Goal: Task Accomplishment & Management: Manage account settings

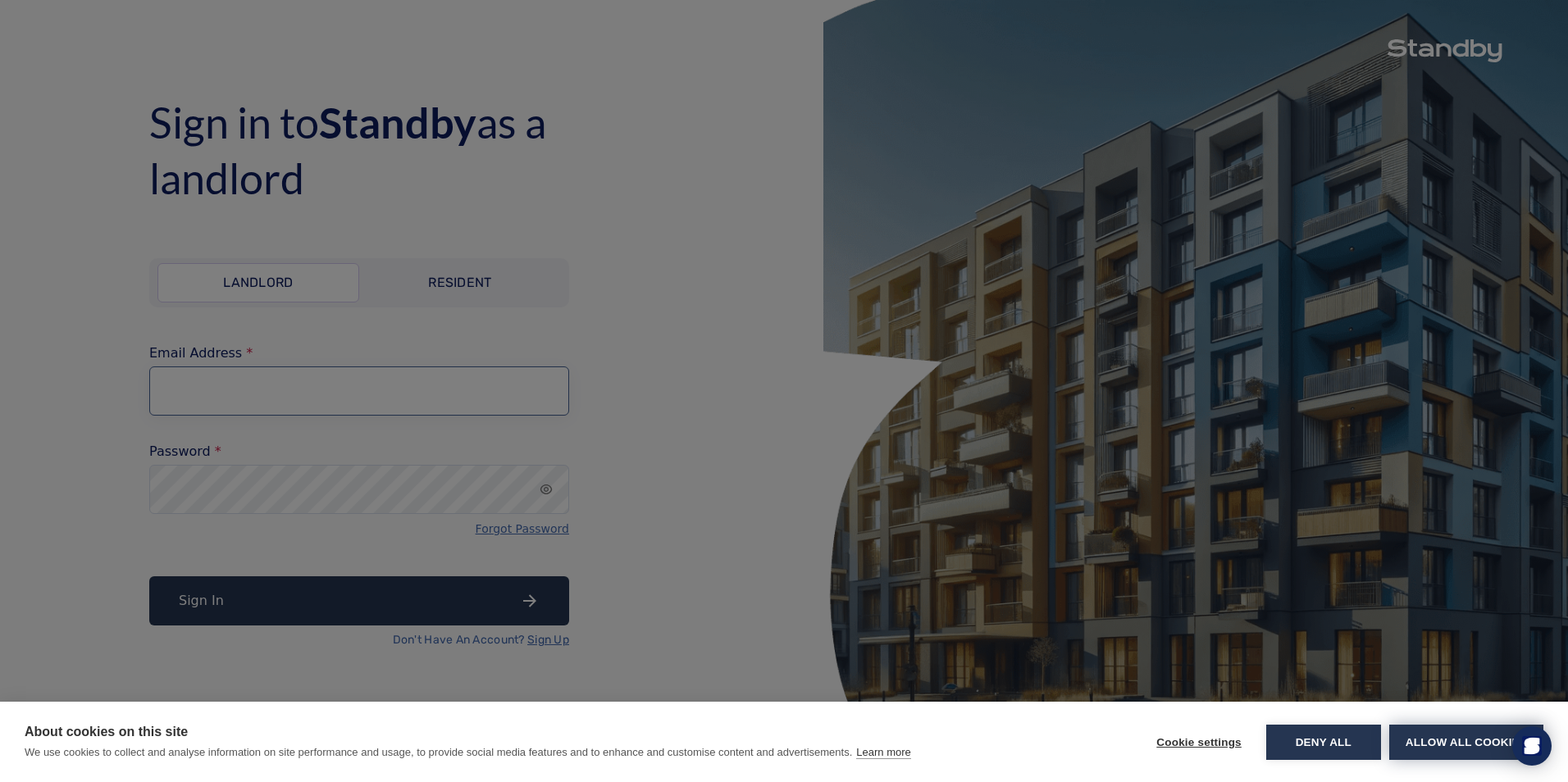
type input "**********"
click at [1430, 739] on button "Allow all cookies" at bounding box center [1466, 743] width 154 height 36
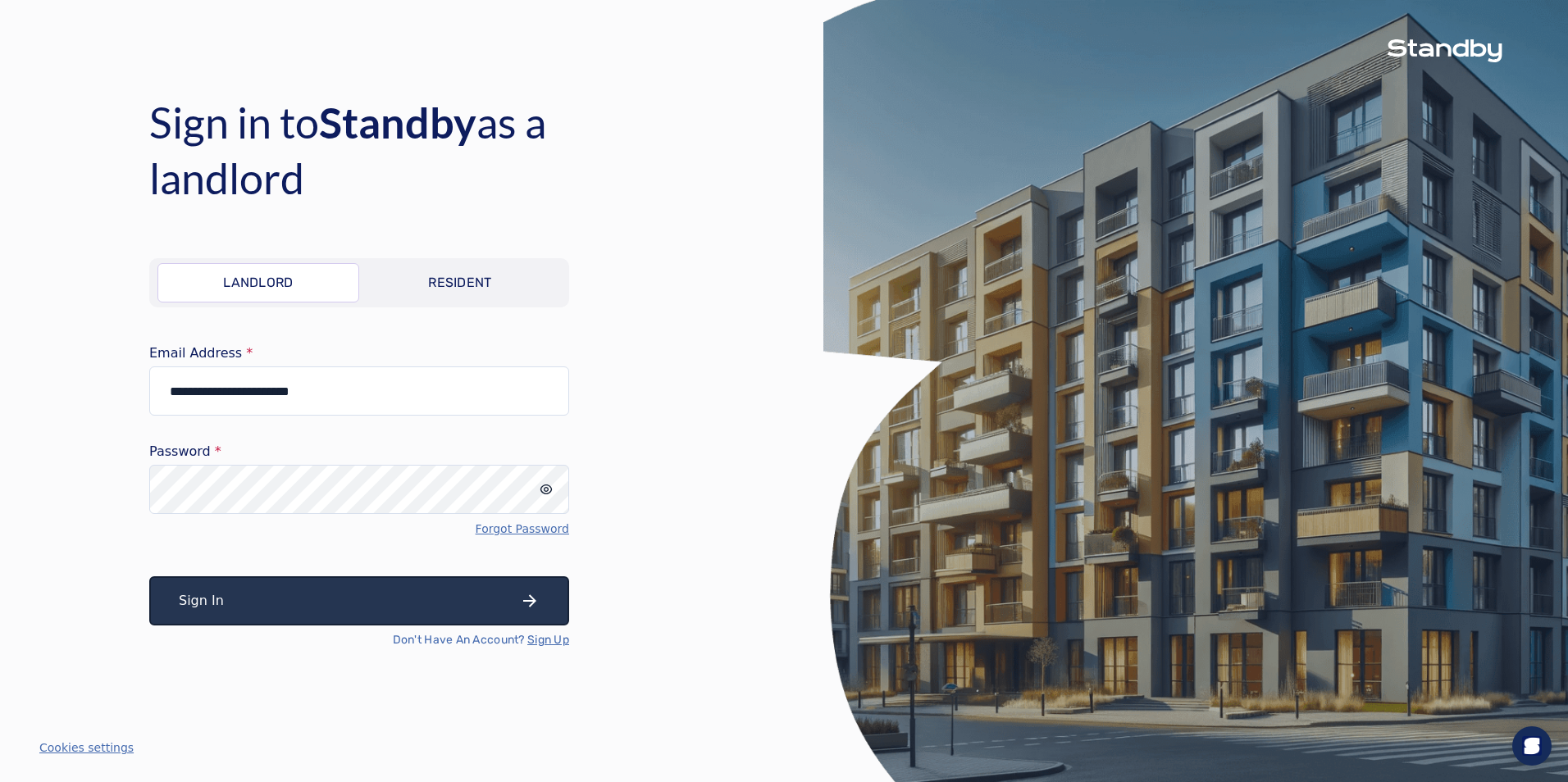
click at [274, 592] on button "Sign In" at bounding box center [359, 602] width 420 height 49
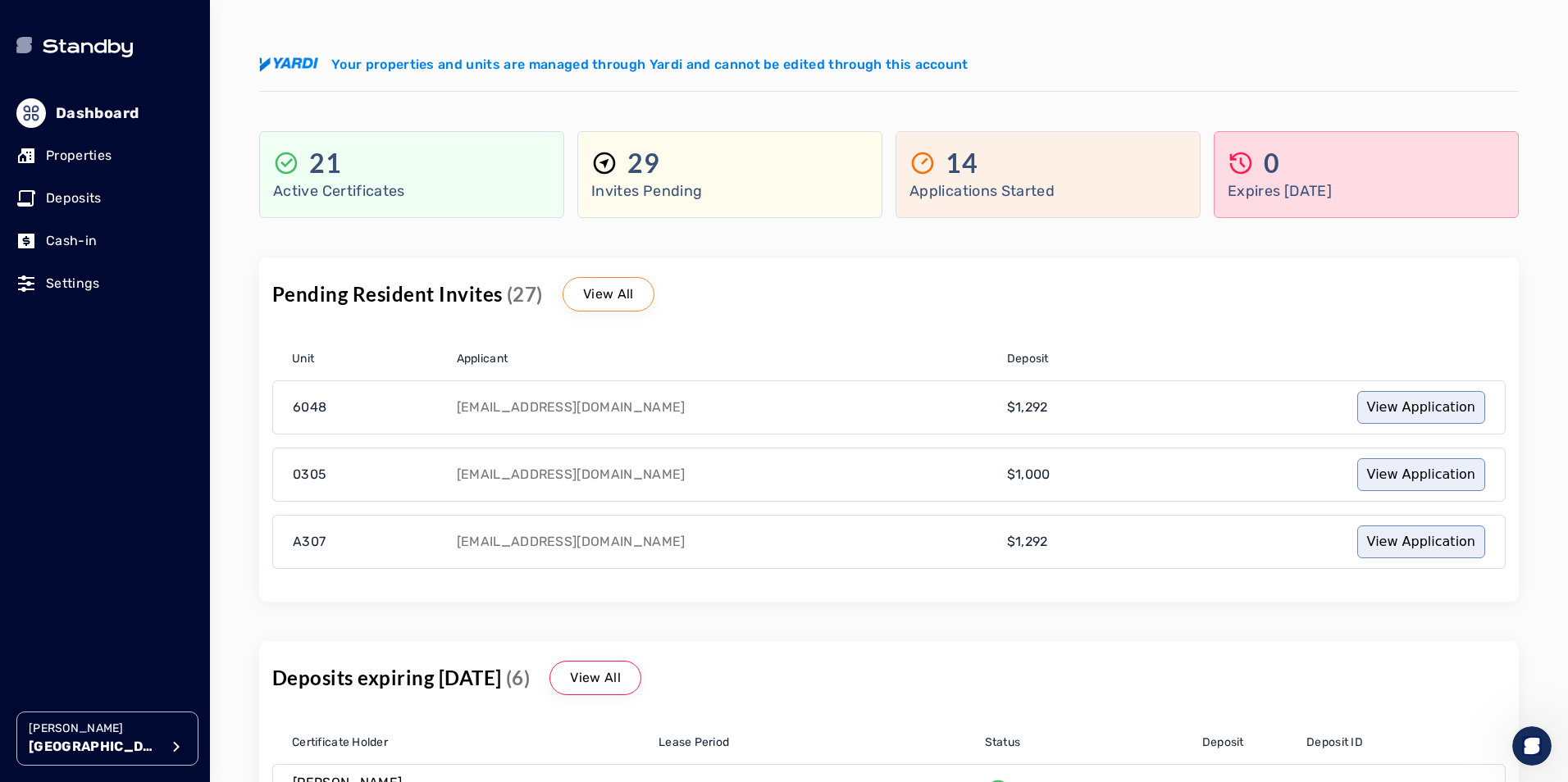
click at [78, 202] on p "Deposits" at bounding box center [74, 198] width 56 height 20
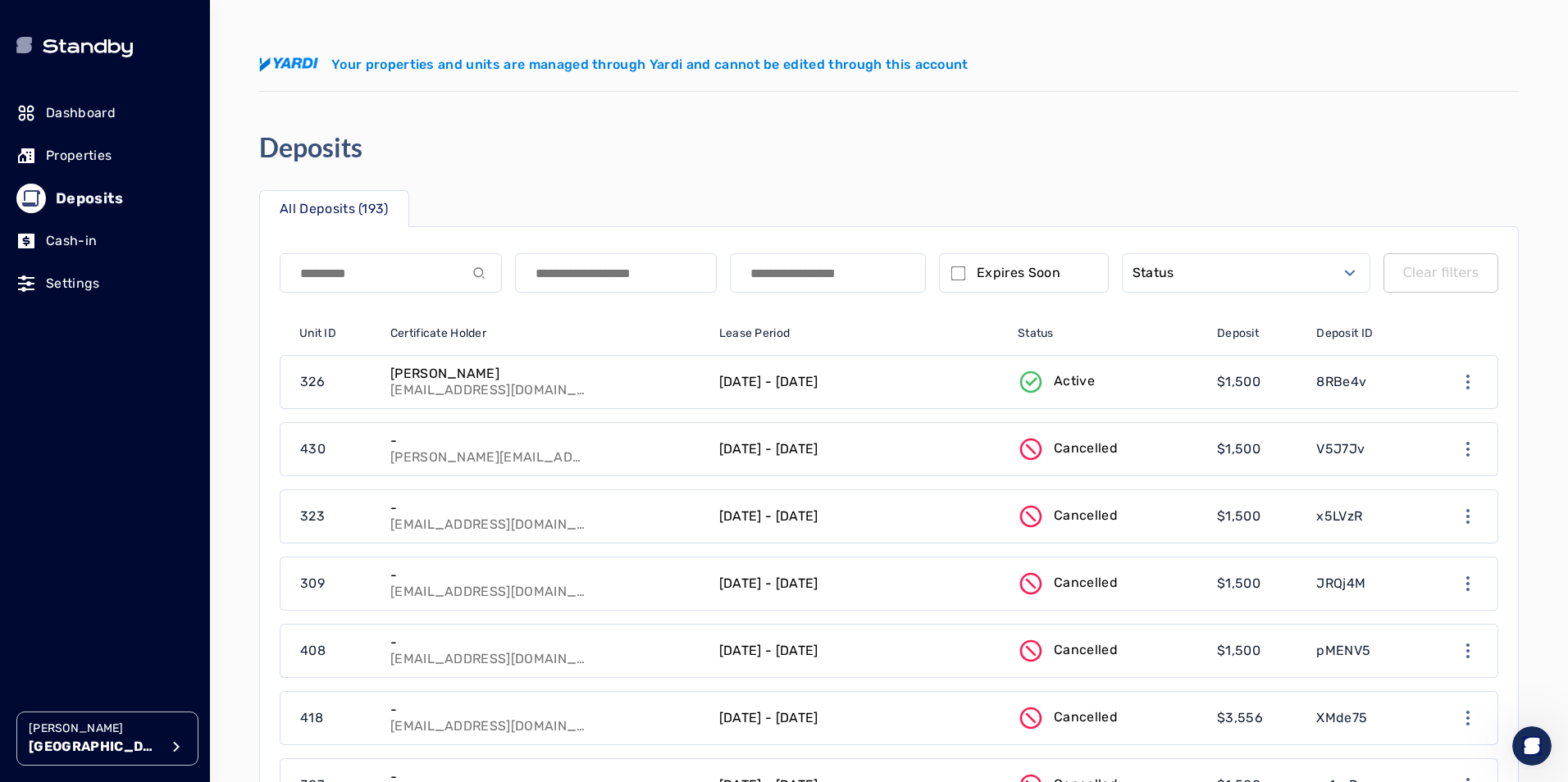
click at [70, 147] on p "Properties" at bounding box center [79, 156] width 66 height 20
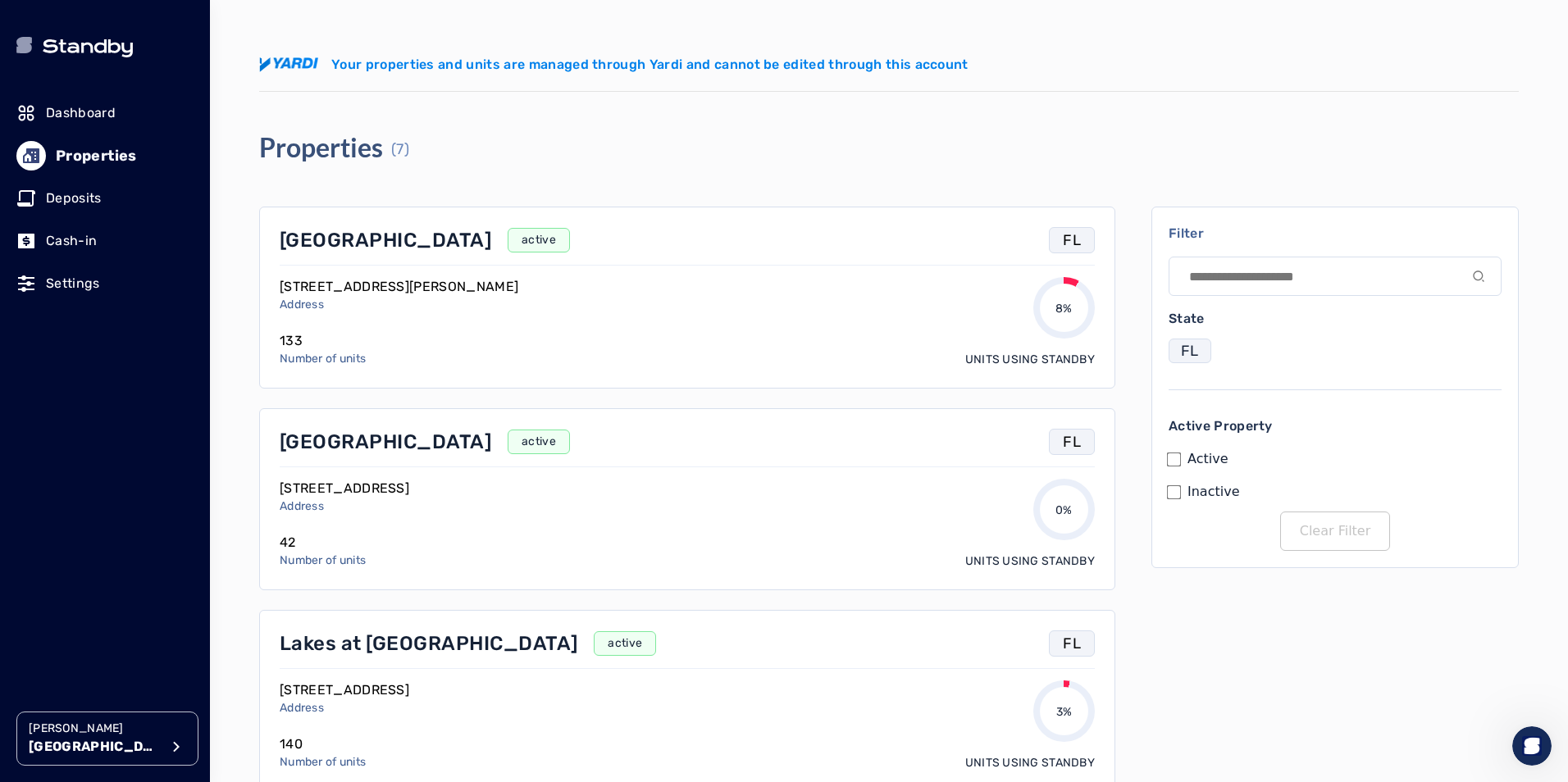
click at [86, 285] on p "Settings" at bounding box center [73, 284] width 54 height 20
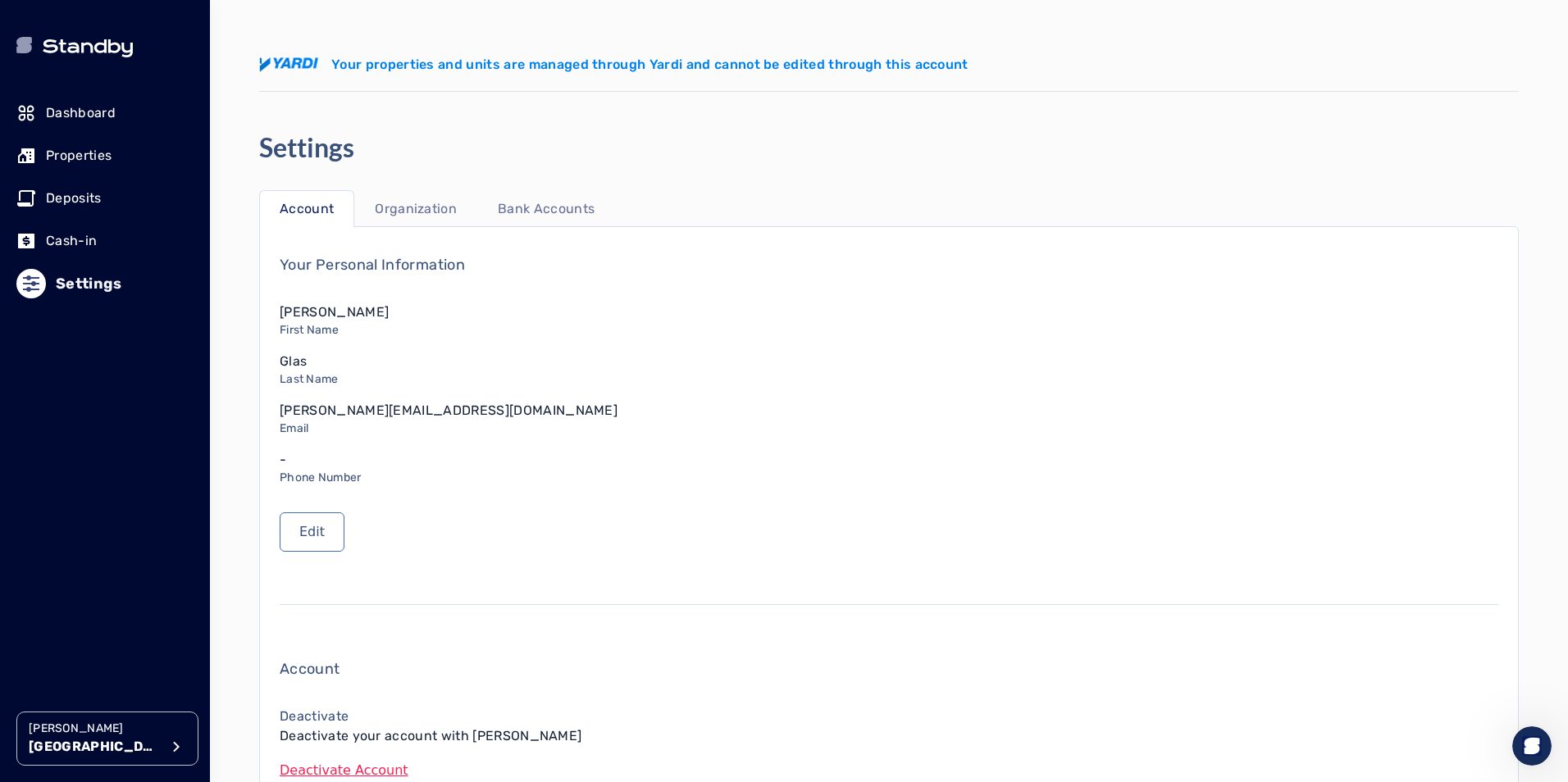
click at [546, 205] on p "Bank Accounts" at bounding box center [546, 209] width 97 height 20
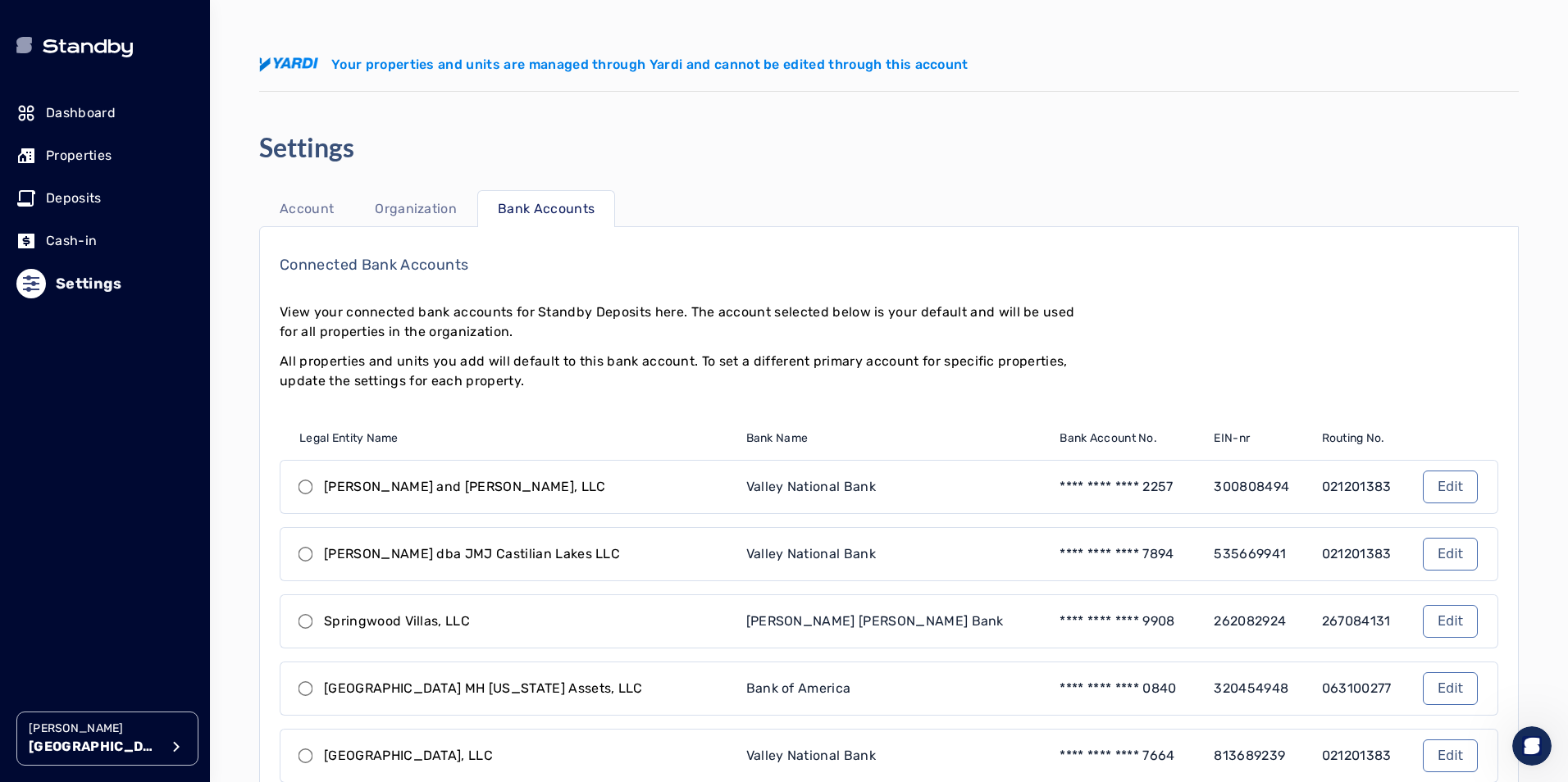
click at [90, 114] on p "Dashboard" at bounding box center [81, 113] width 70 height 20
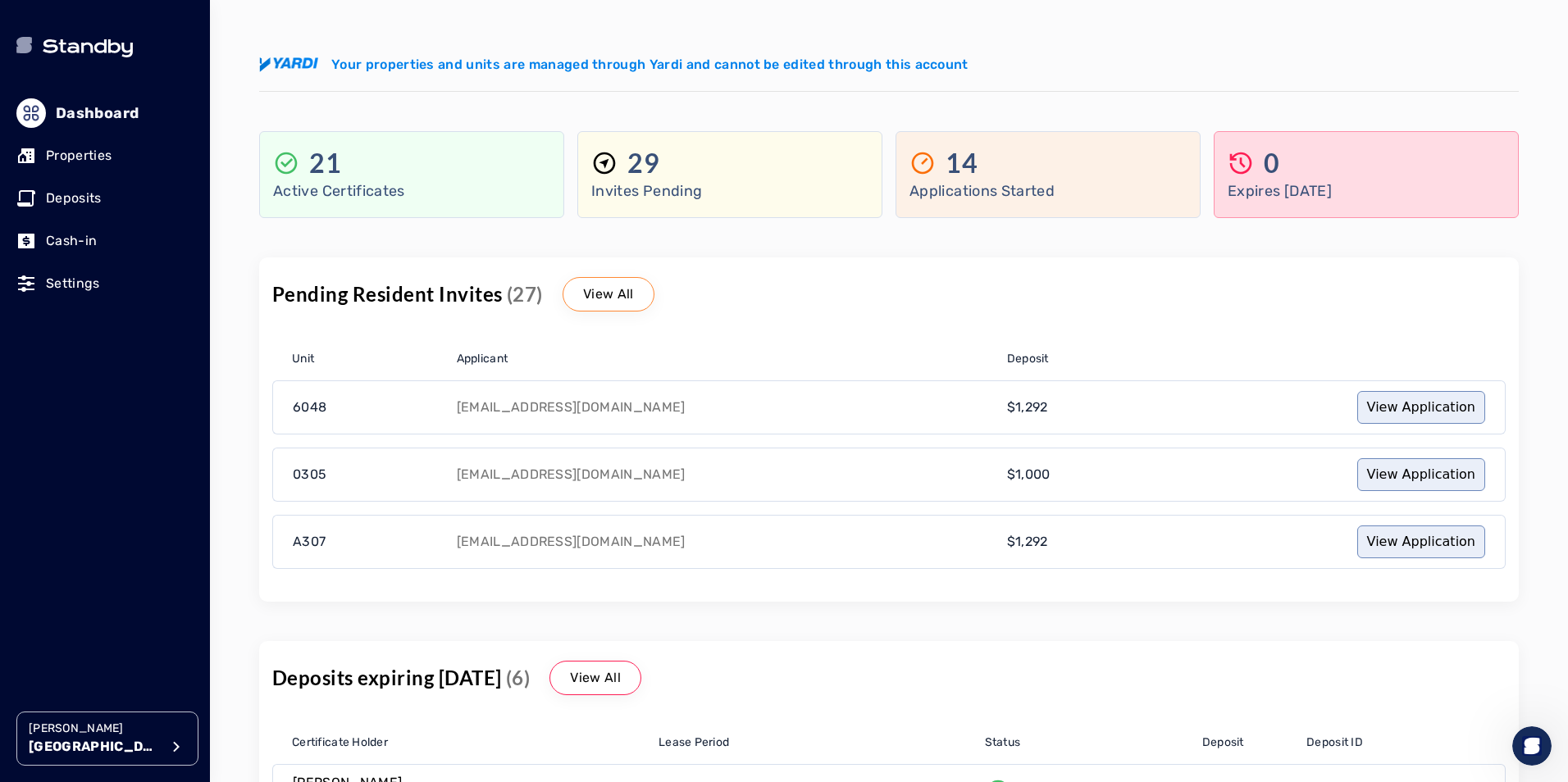
click at [71, 285] on p "Settings" at bounding box center [73, 284] width 54 height 20
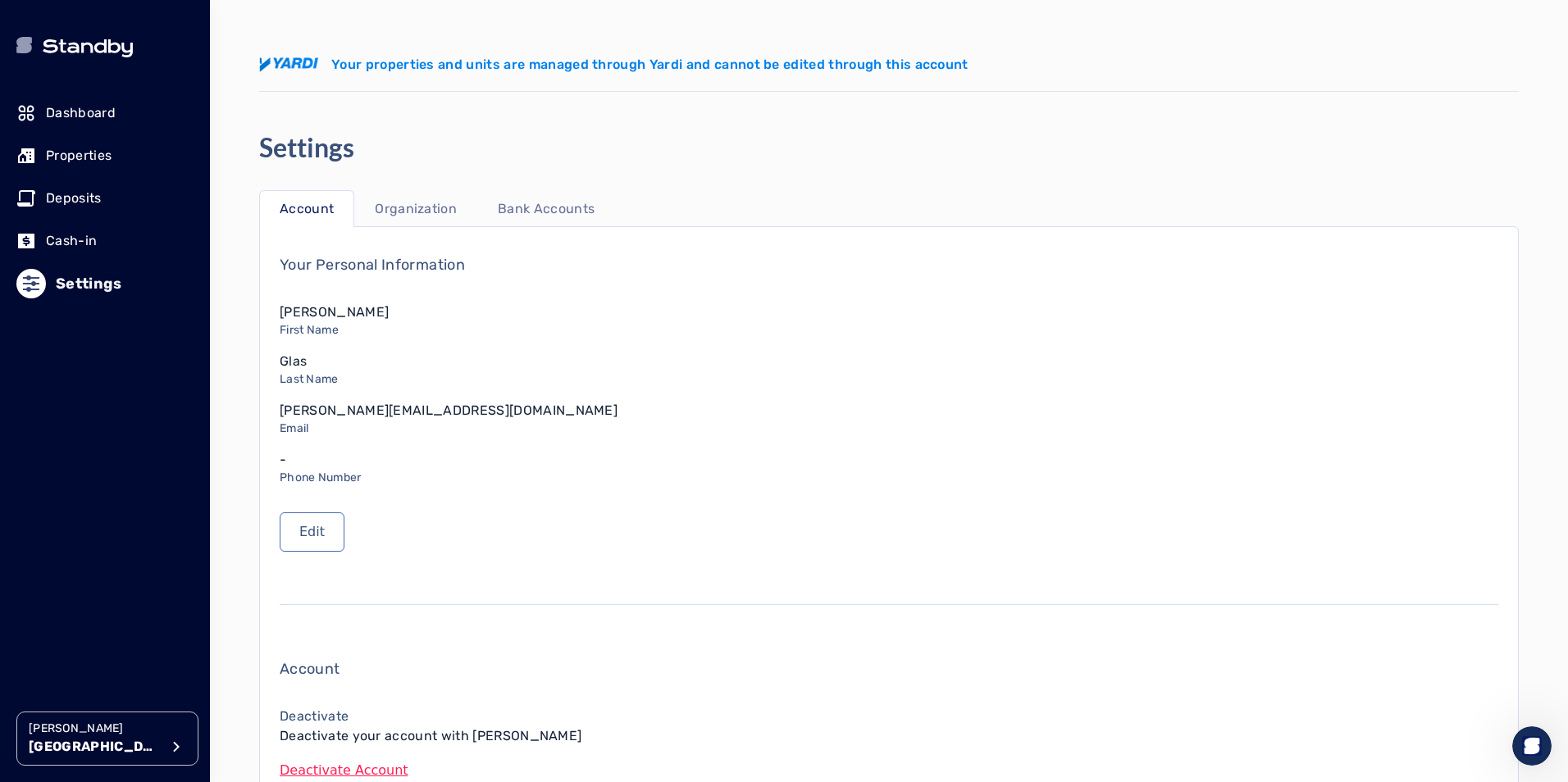
click at [436, 207] on p "Organization" at bounding box center [415, 209] width 82 height 20
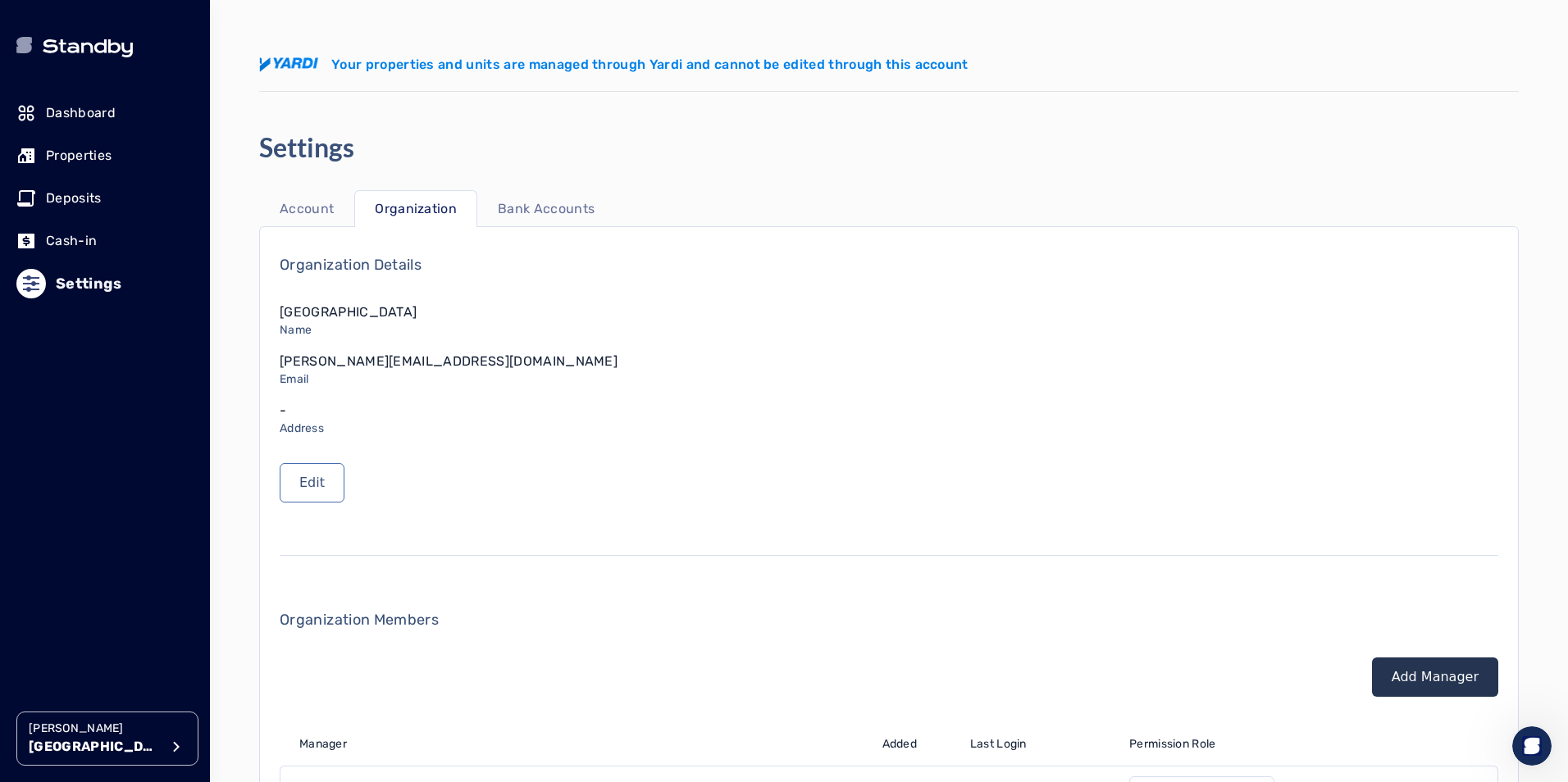
click at [540, 207] on p "Bank Accounts" at bounding box center [546, 209] width 97 height 20
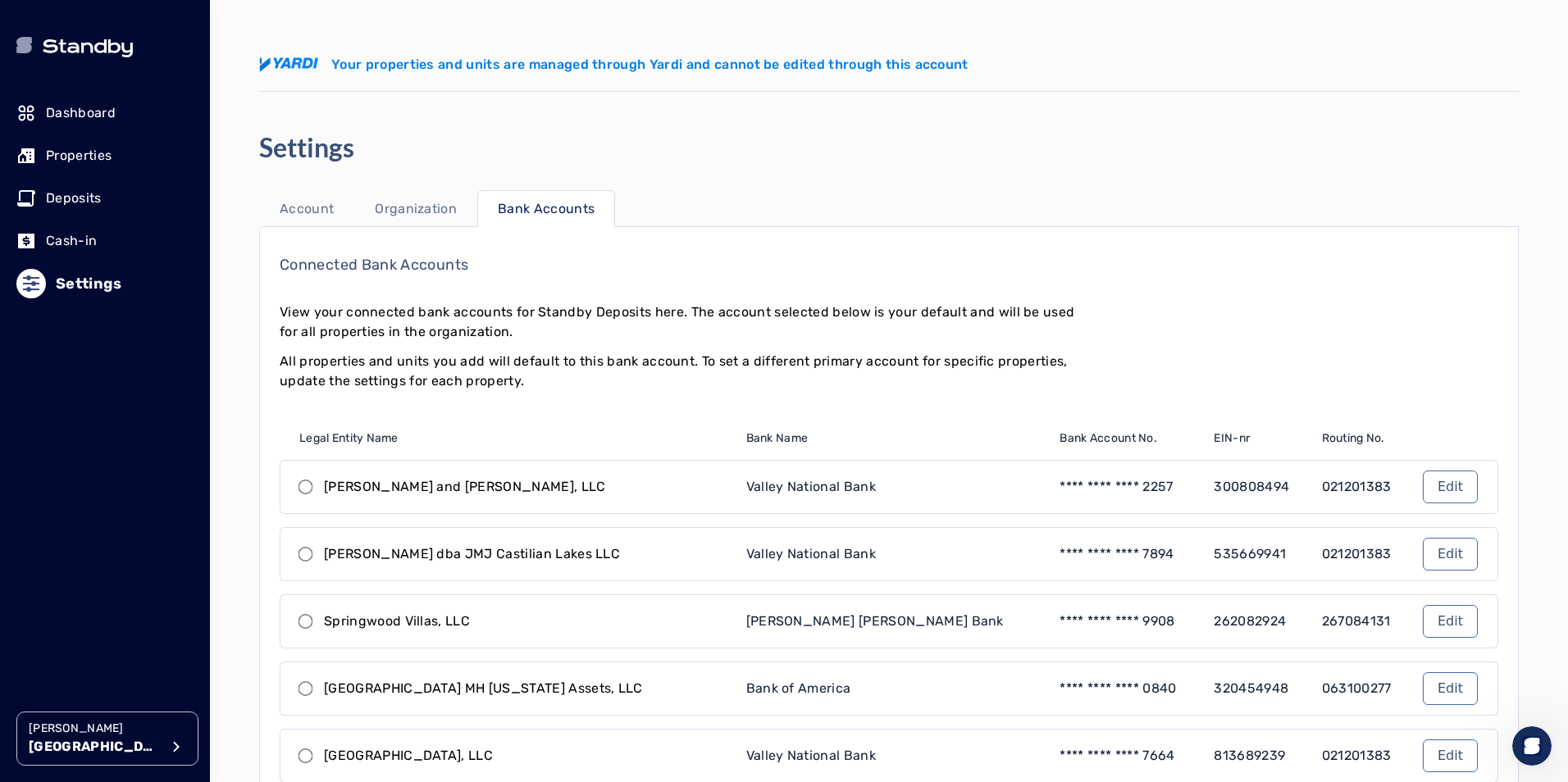
click at [335, 202] on link "Account" at bounding box center [307, 208] width 95 height 36
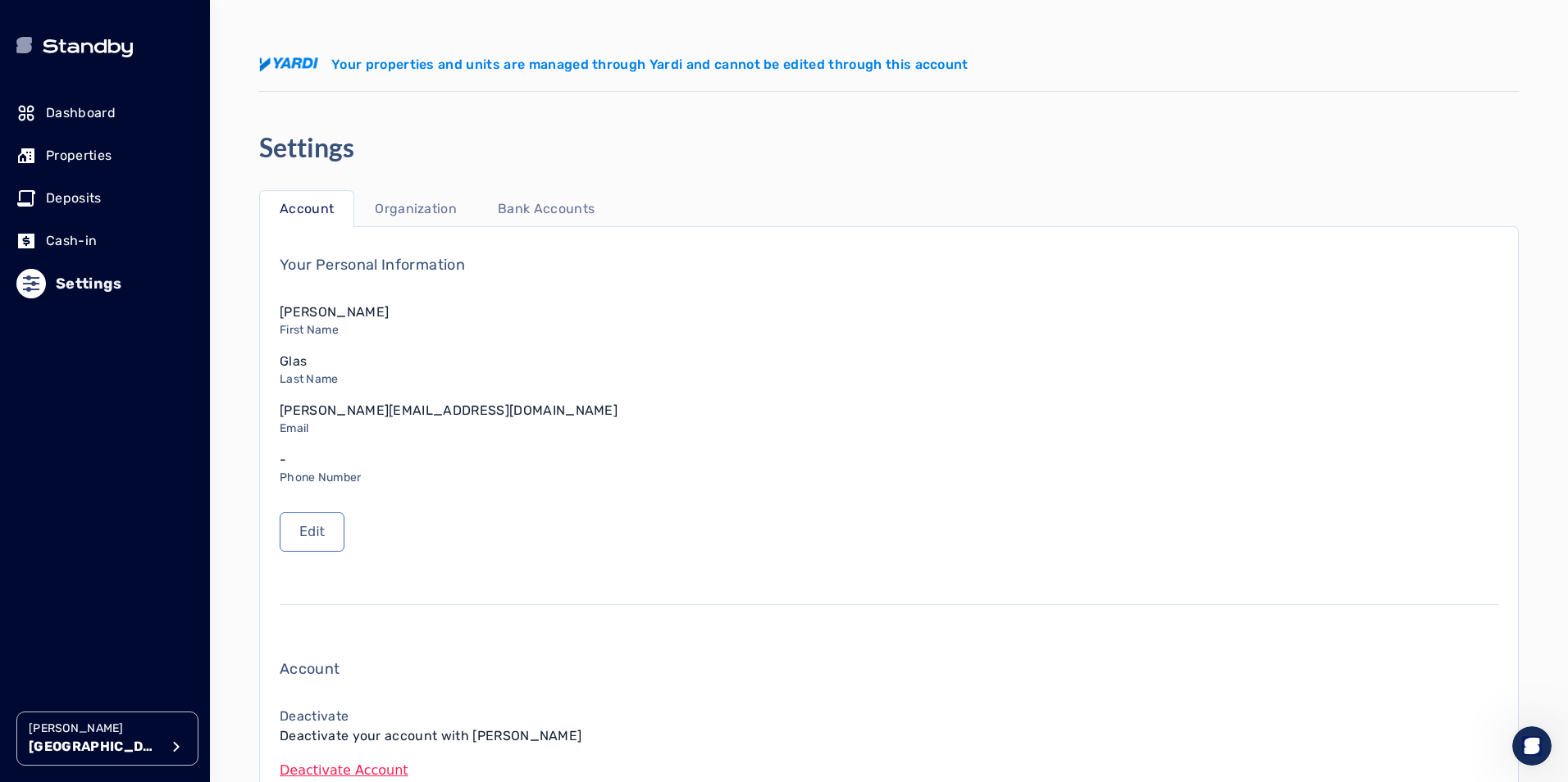
click at [425, 208] on p "Organization" at bounding box center [415, 209] width 82 height 20
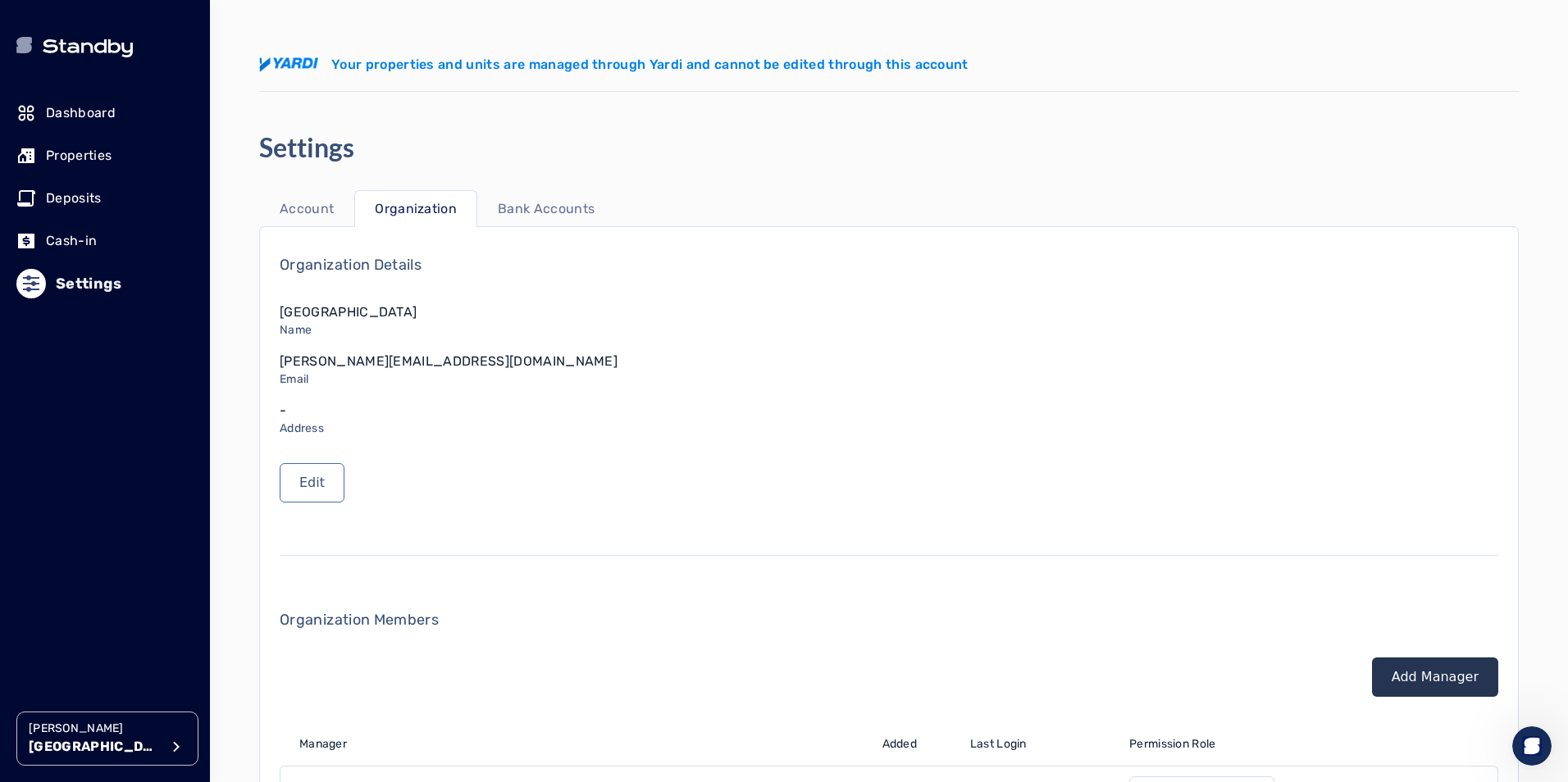
click at [549, 205] on p "Bank Accounts" at bounding box center [546, 209] width 97 height 20
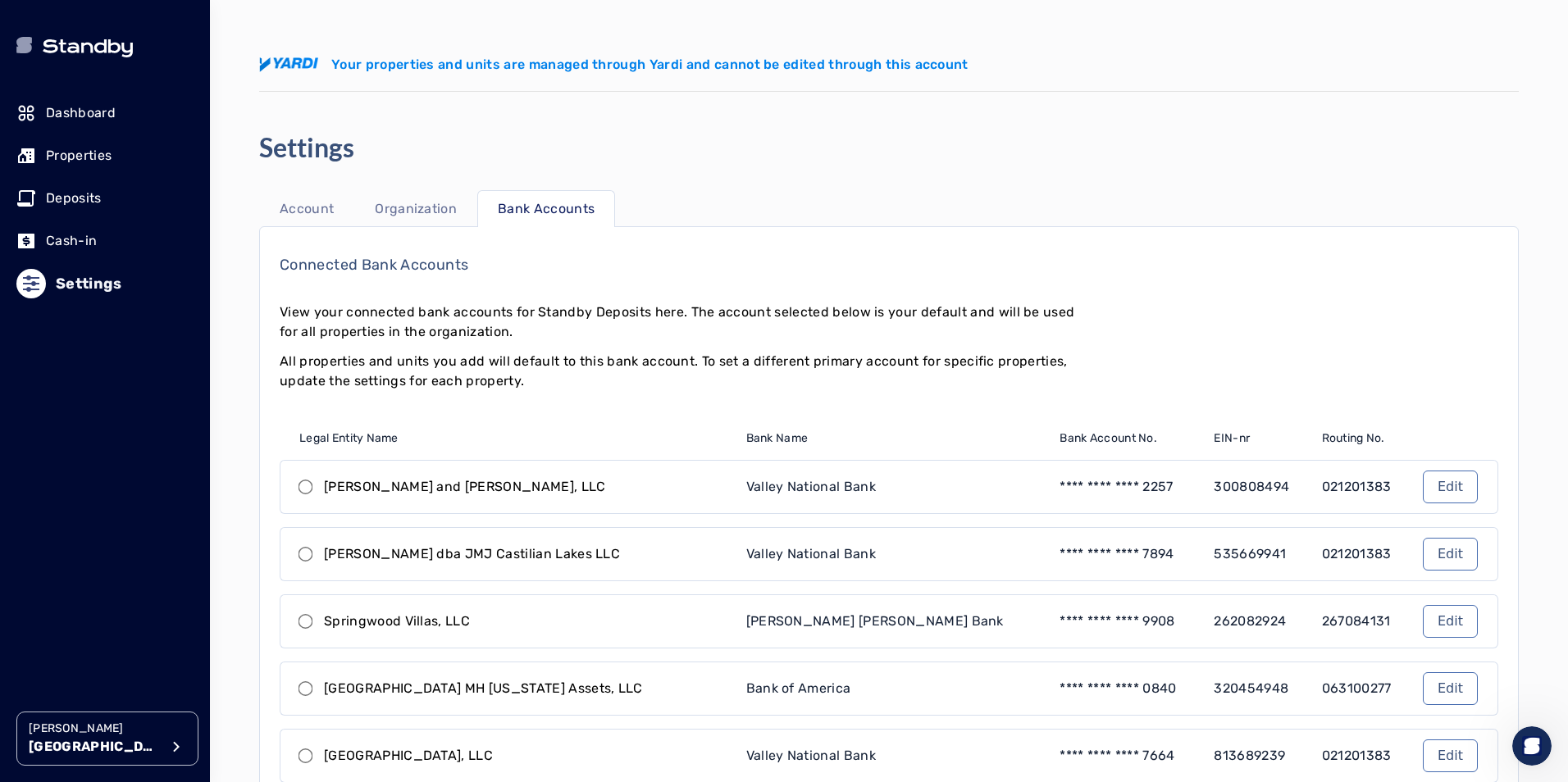
scroll to position [246, 0]
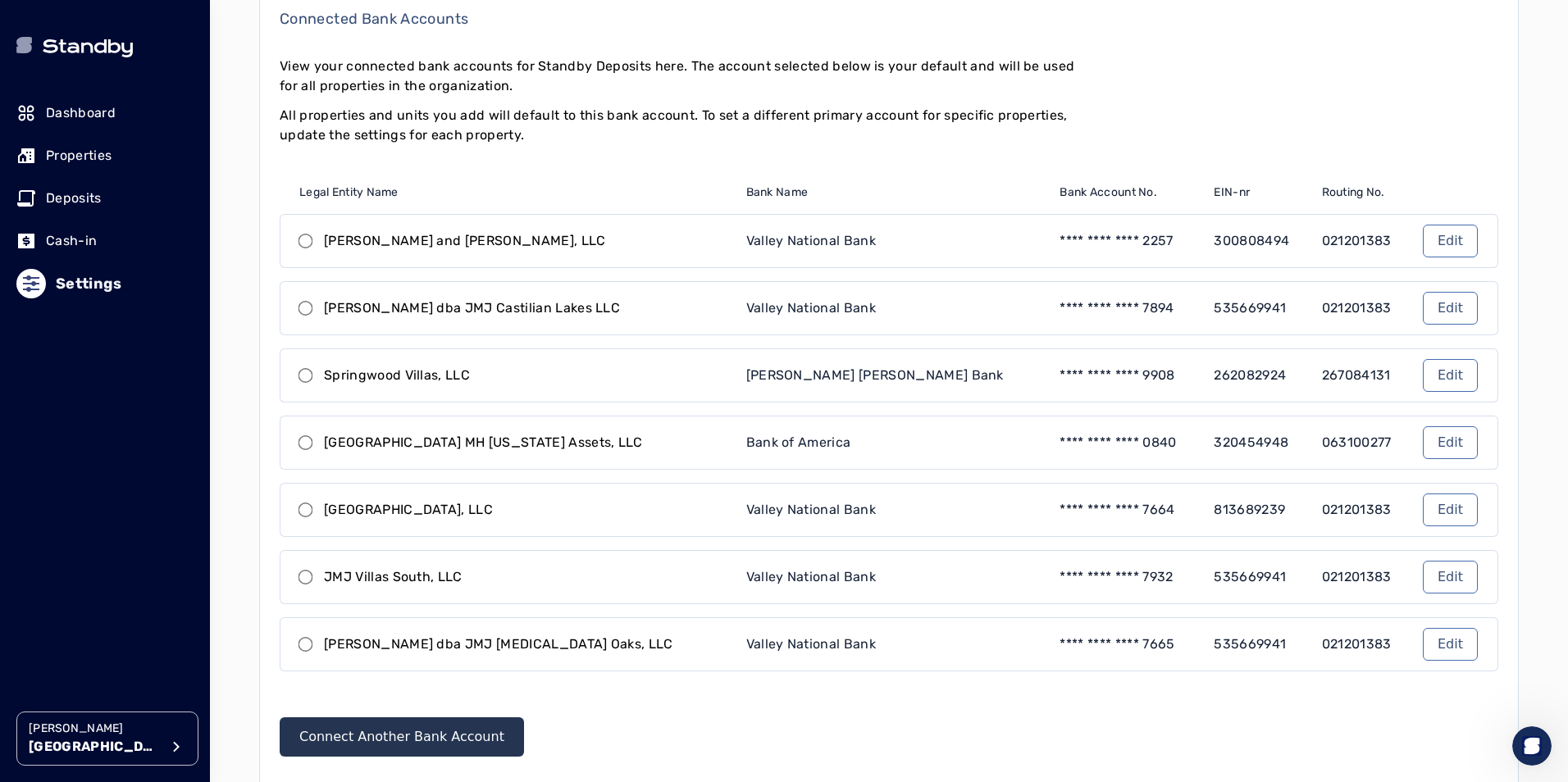
click at [71, 157] on p "Properties" at bounding box center [79, 156] width 66 height 20
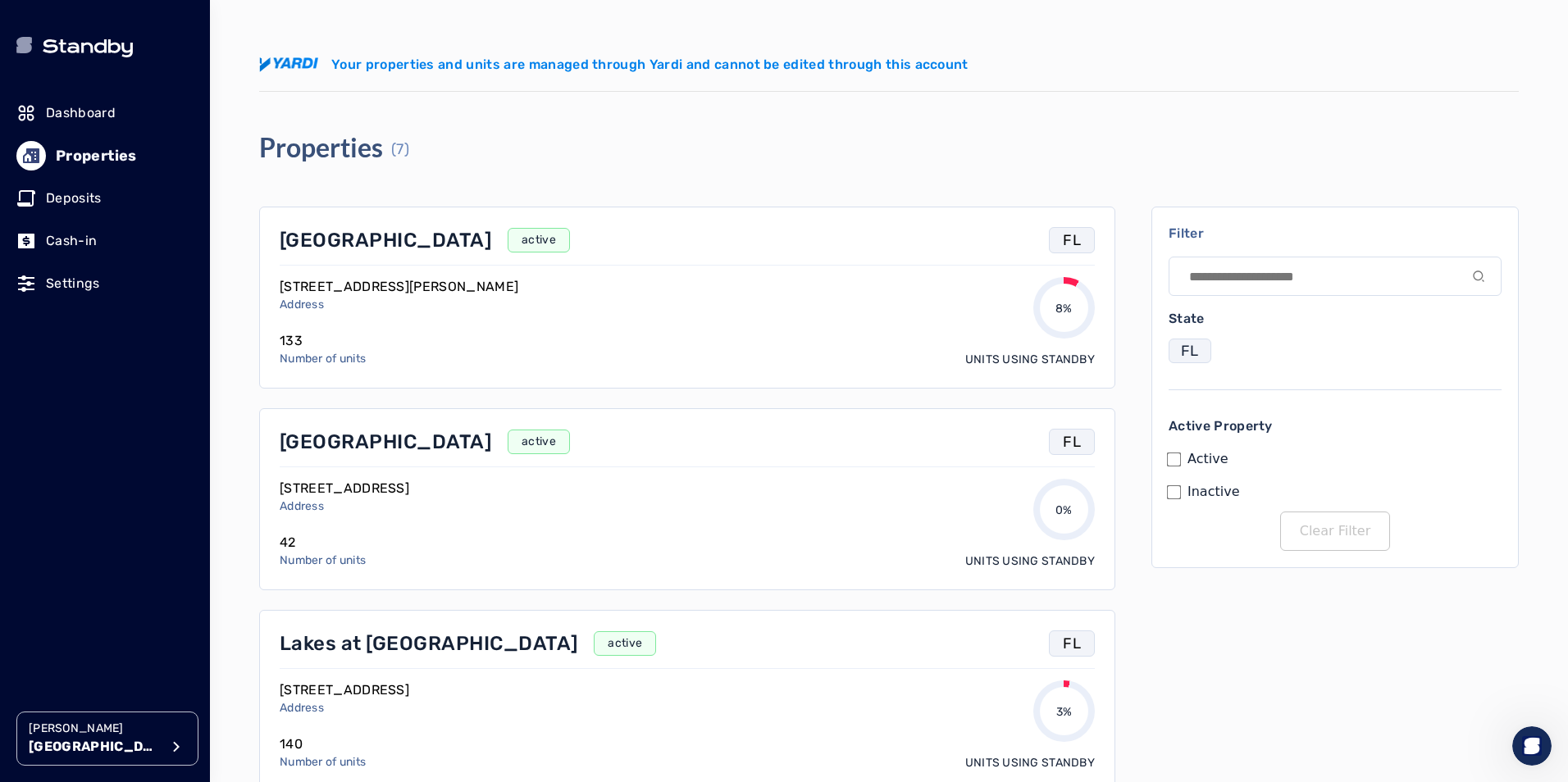
click at [64, 287] on p "Settings" at bounding box center [73, 284] width 54 height 20
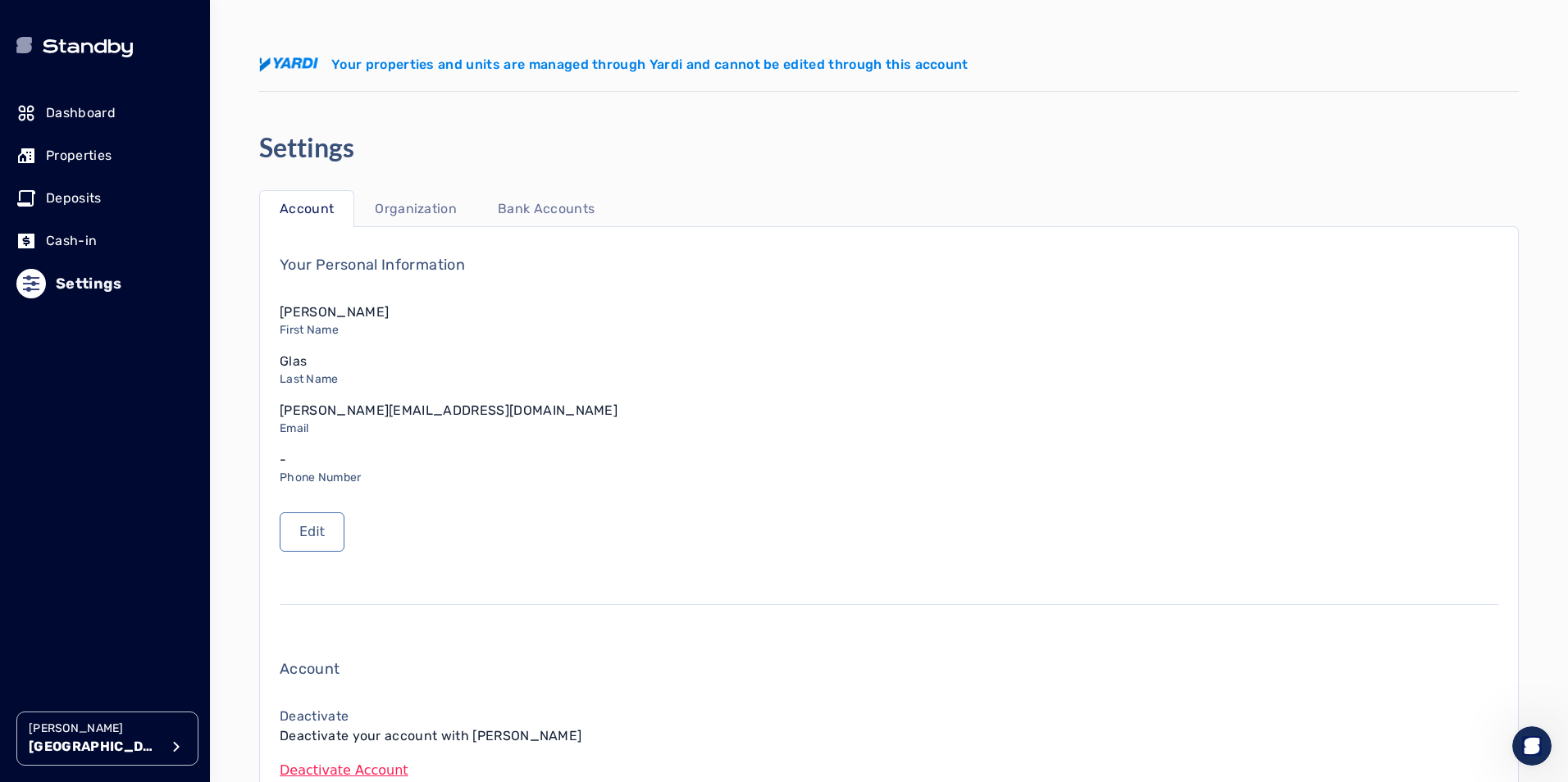
click at [536, 207] on p "Bank Accounts" at bounding box center [546, 209] width 97 height 20
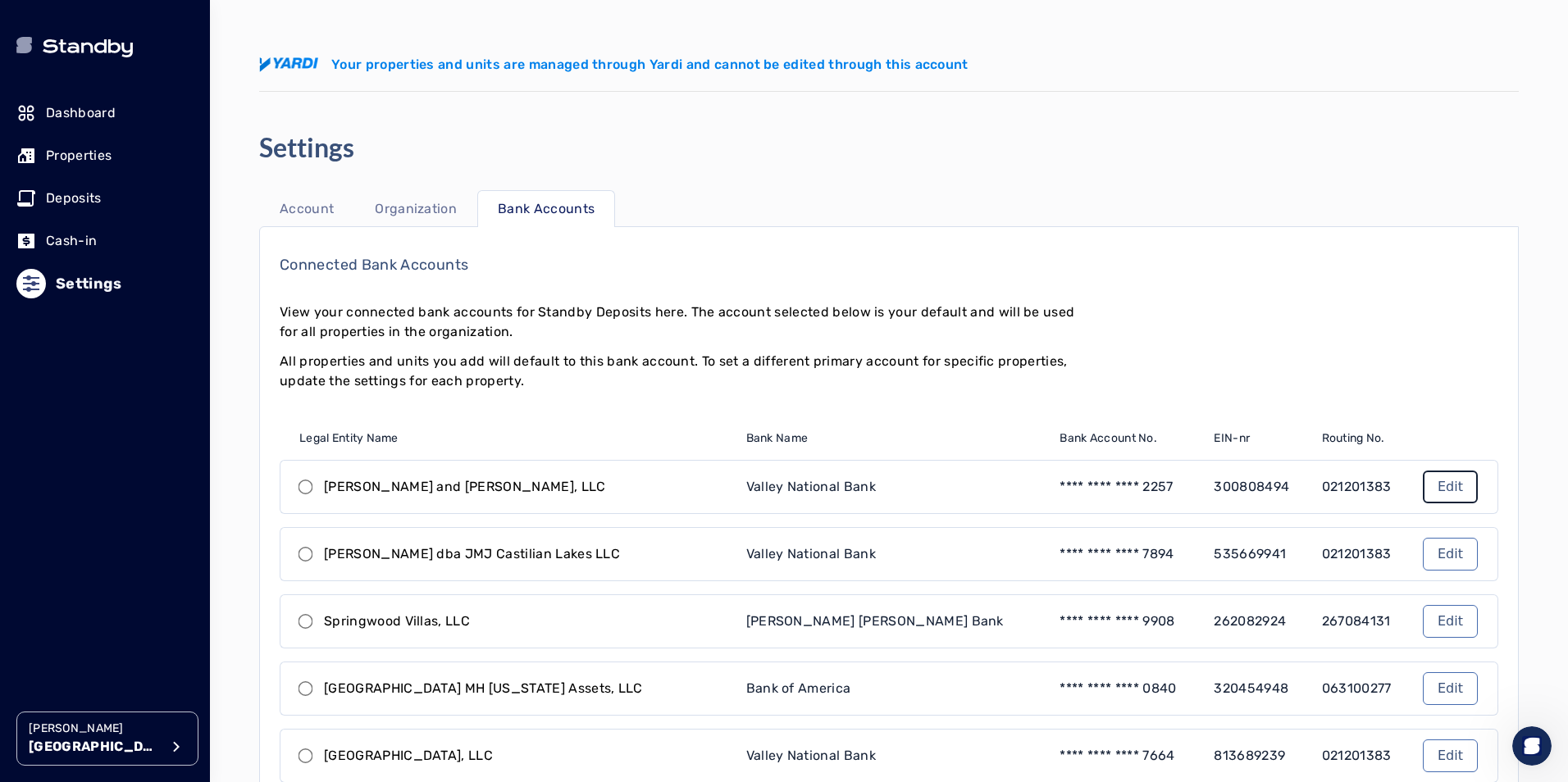
click at [1449, 481] on link "Edit" at bounding box center [1451, 486] width 55 height 33
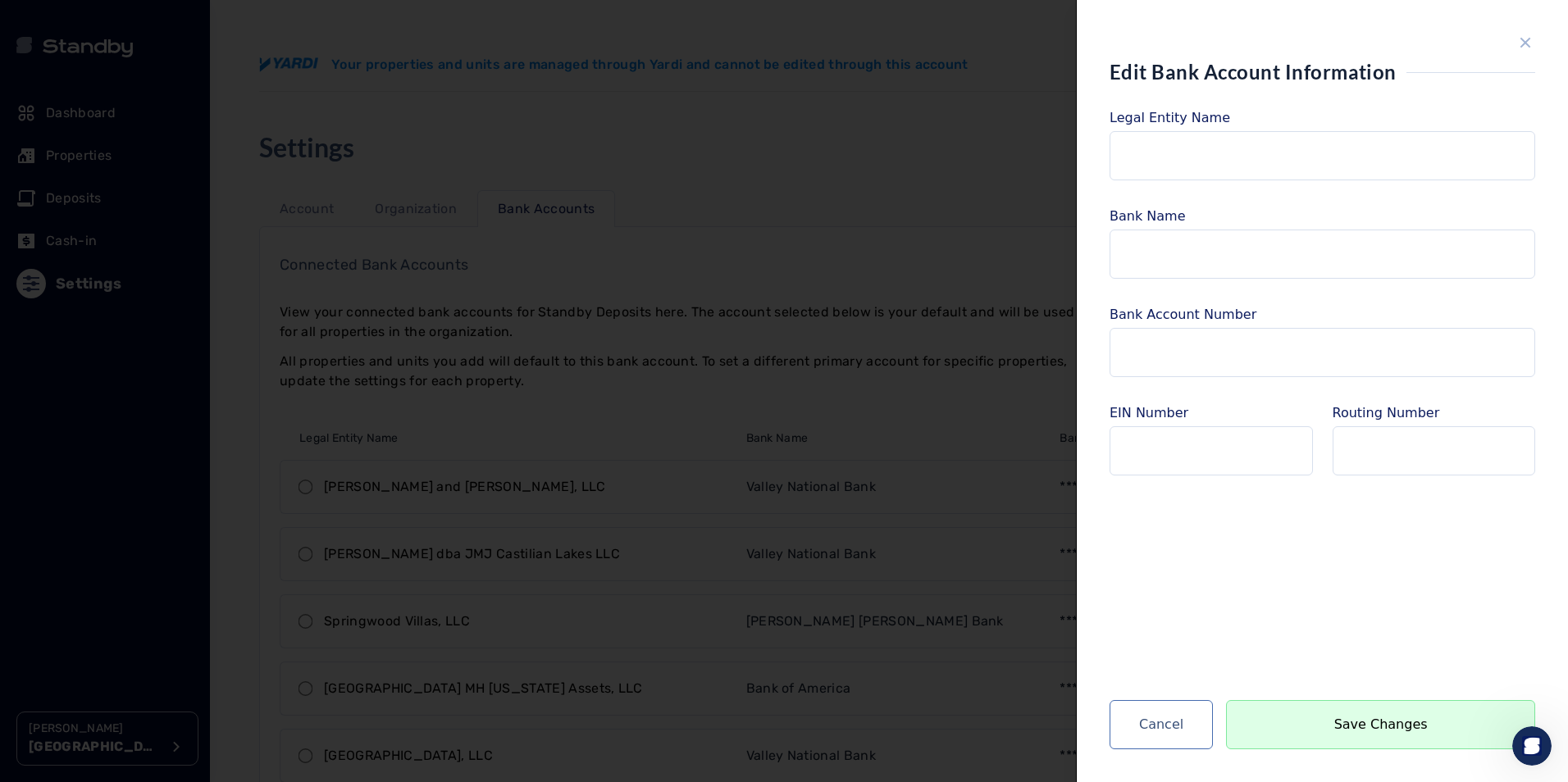
type input "**********"
type input "*********"
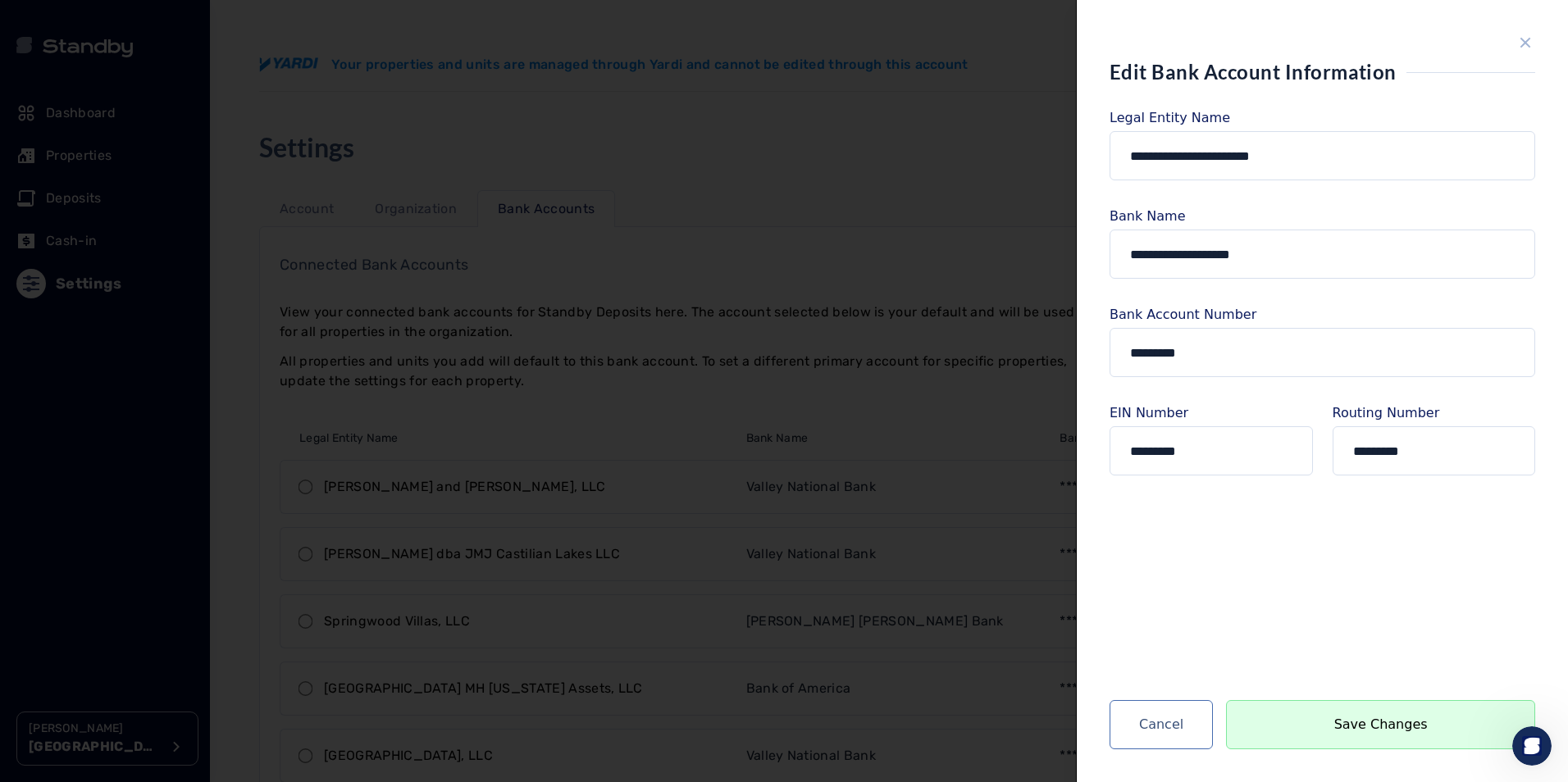
click at [1530, 46] on icon "close sidebar" at bounding box center [1526, 42] width 11 height 11
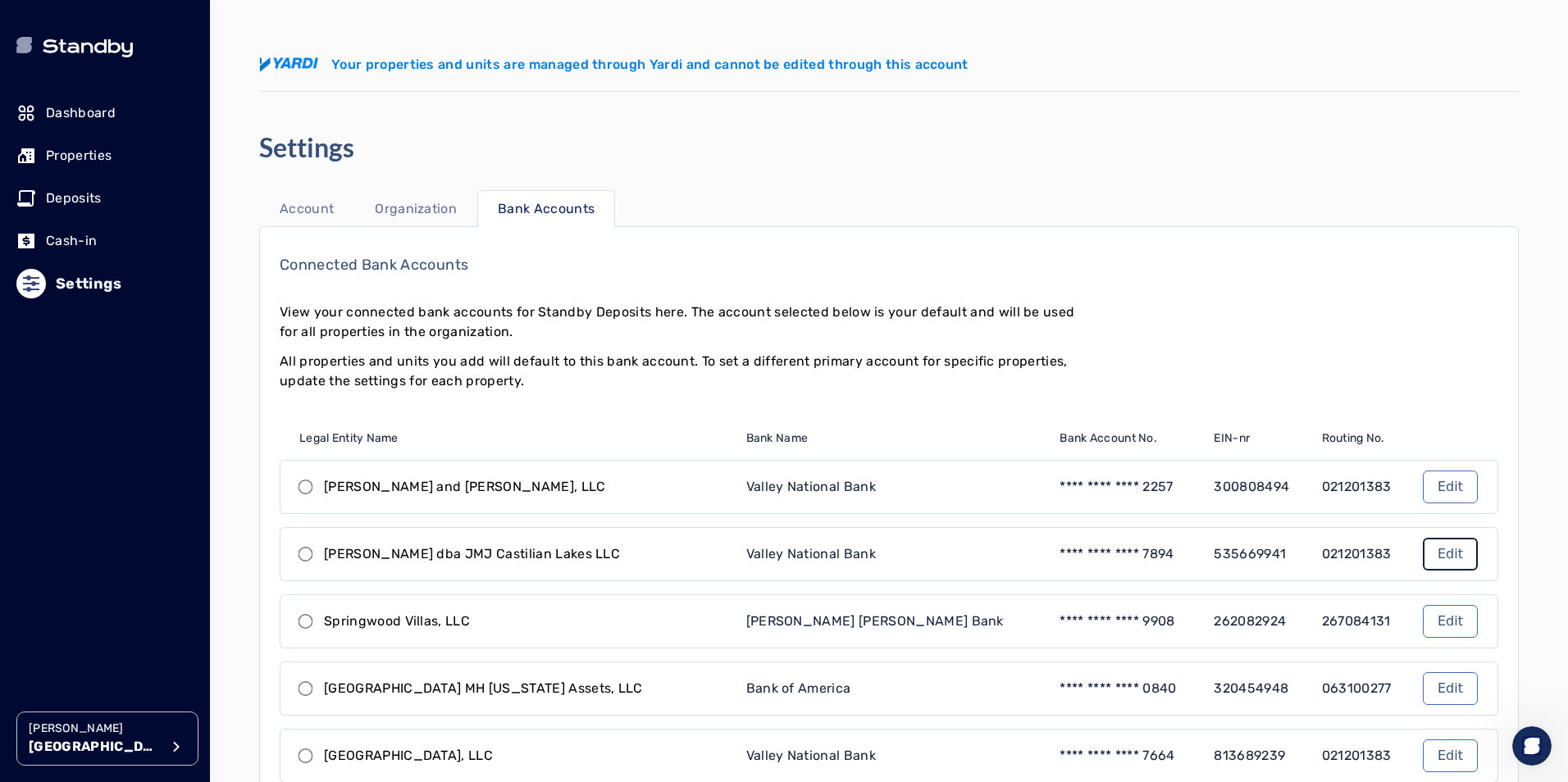
click at [1429, 551] on link "Edit" at bounding box center [1451, 554] width 55 height 33
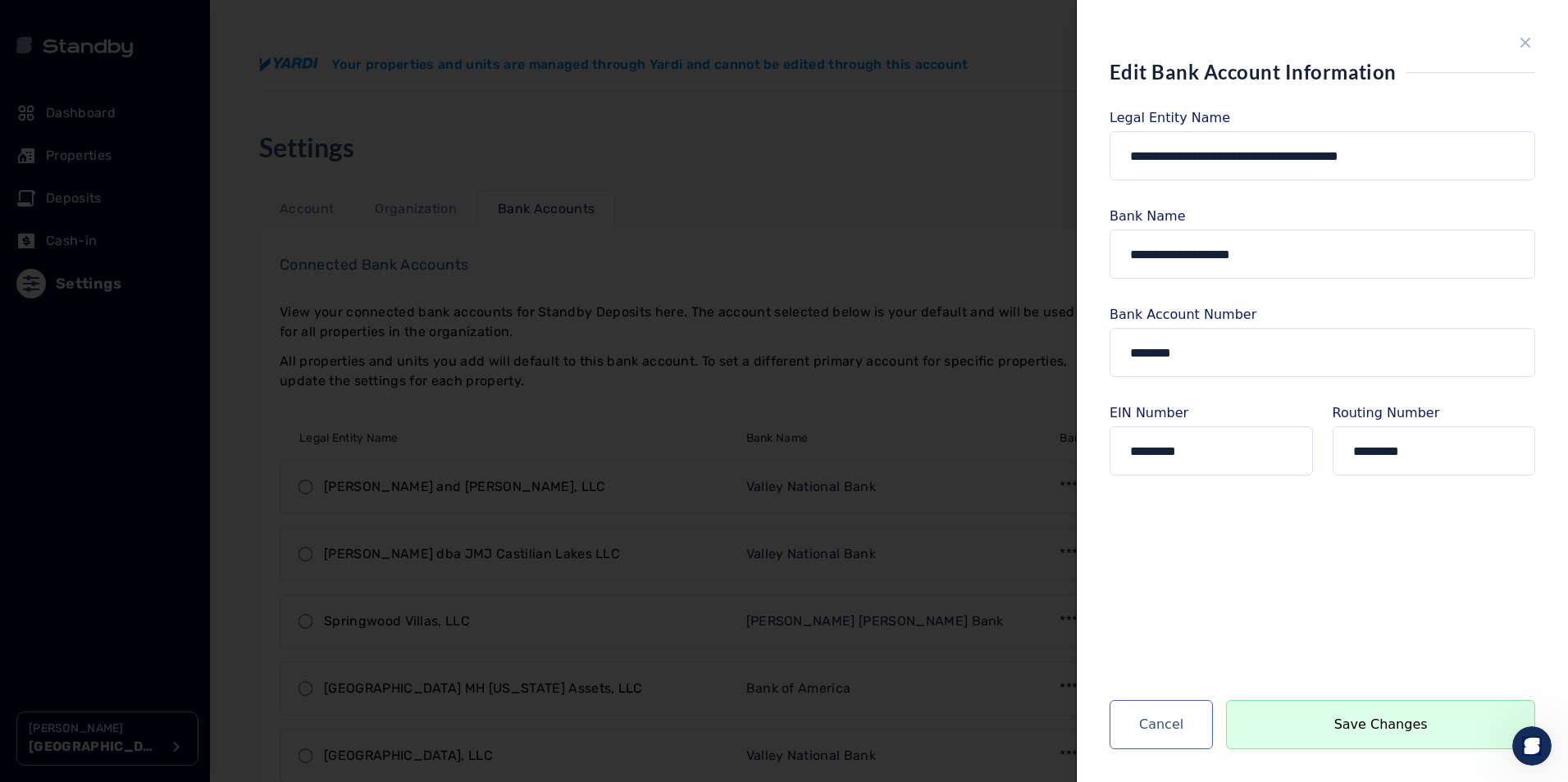
click at [1527, 38] on icon "close sidebar" at bounding box center [1526, 42] width 20 height 20
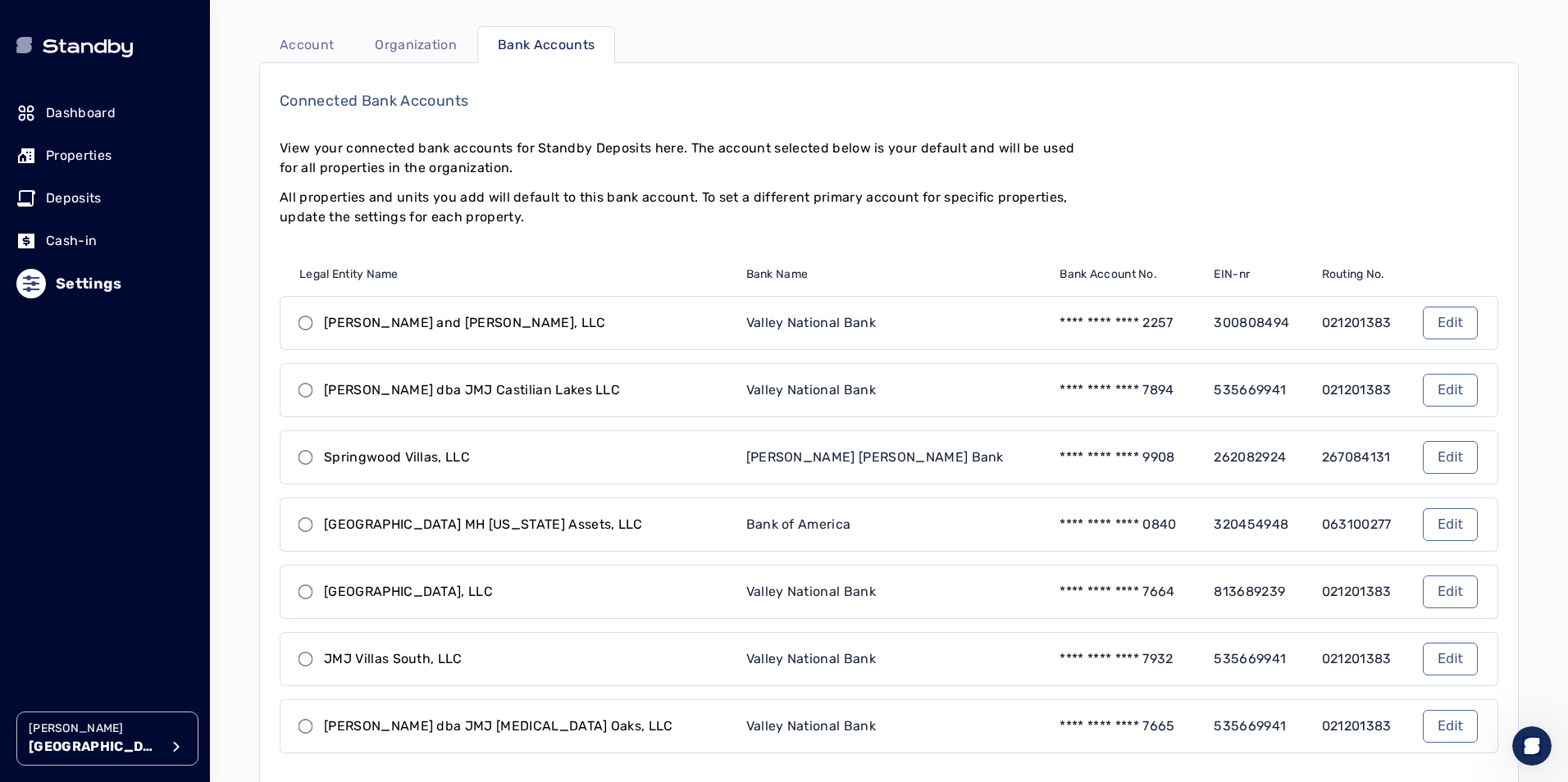
scroll to position [82, 0]
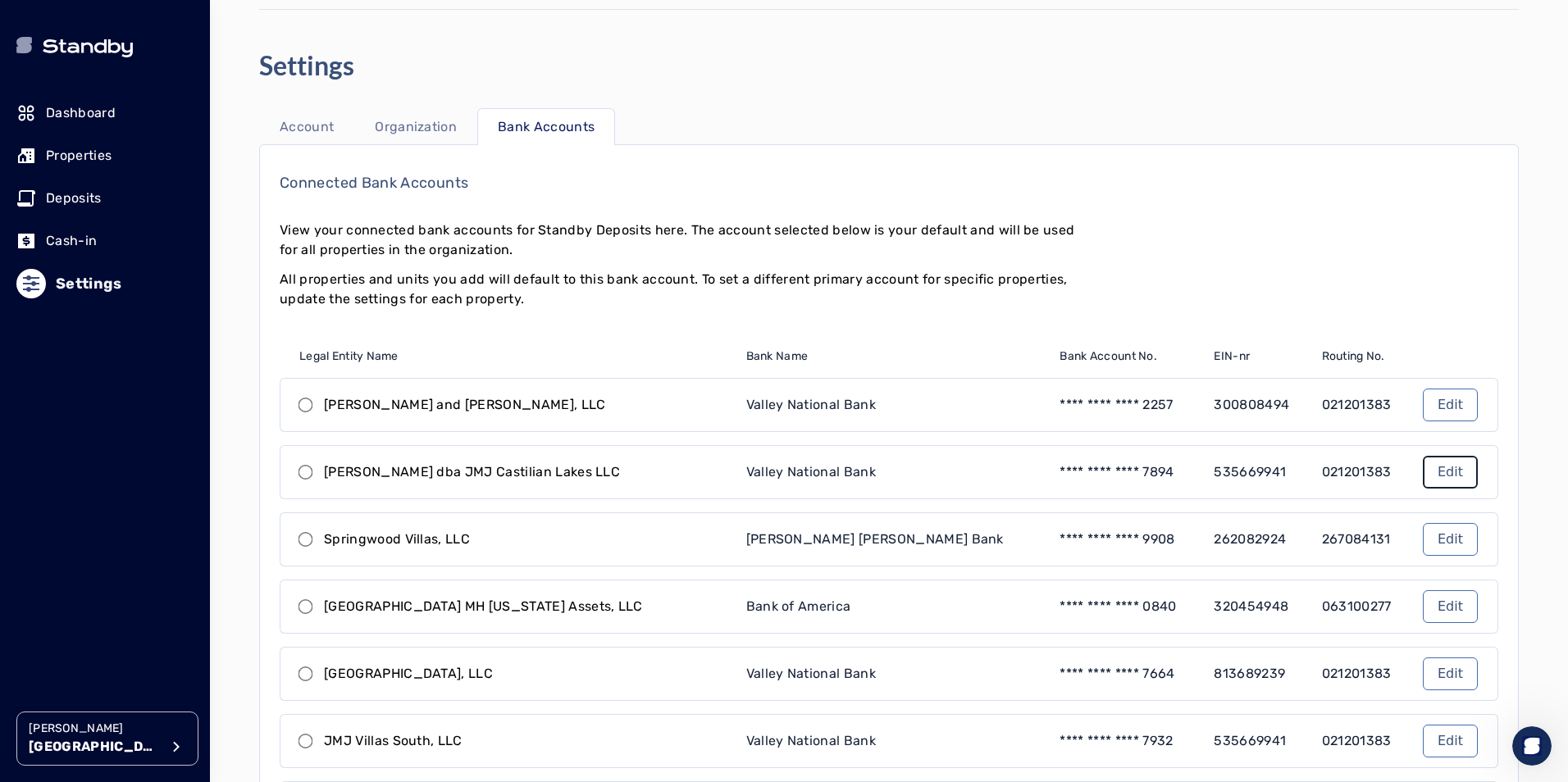
click at [1427, 474] on link "Edit" at bounding box center [1451, 471] width 55 height 33
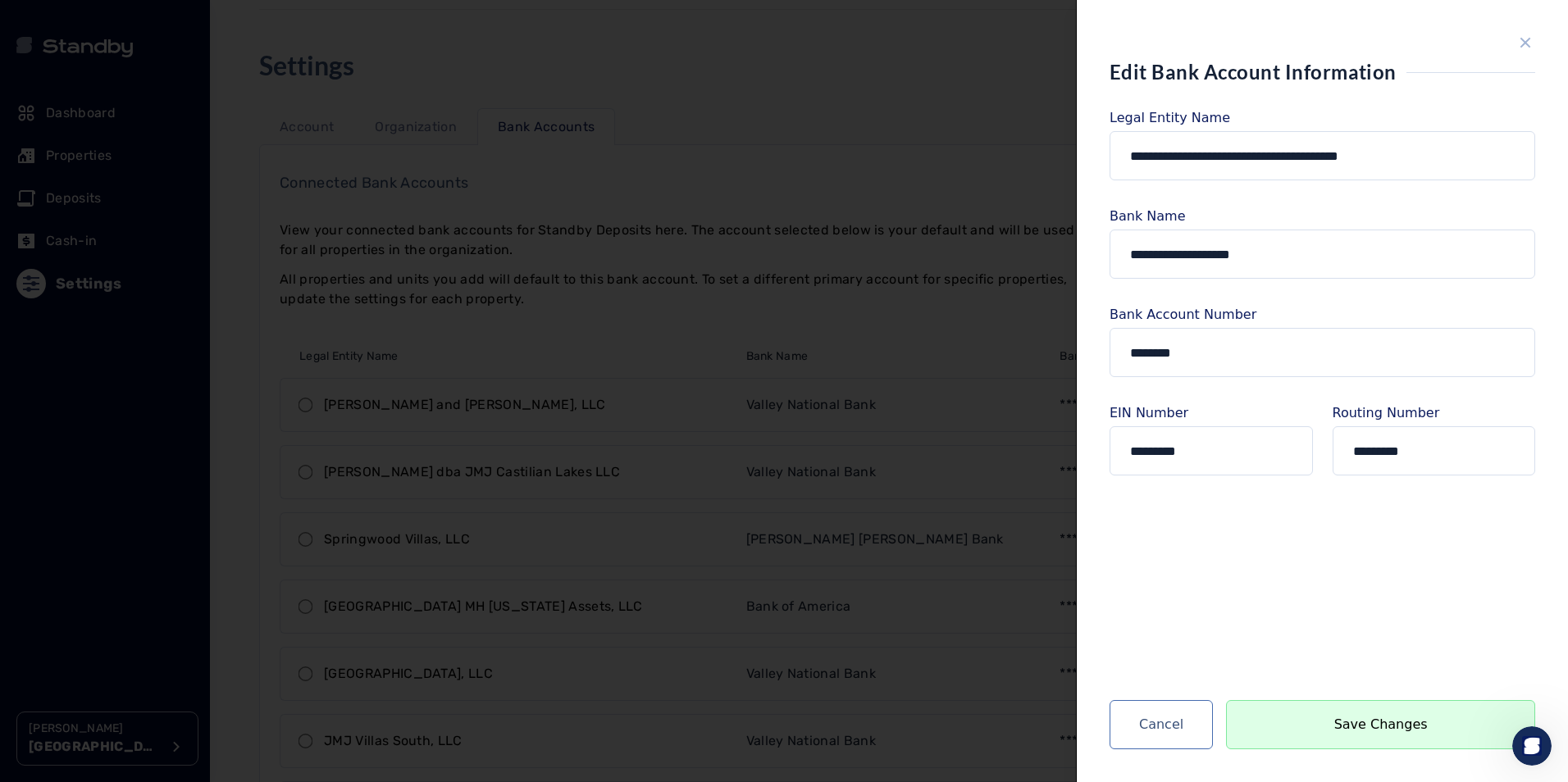
click at [1531, 36] on icon "close sidebar" at bounding box center [1526, 42] width 20 height 20
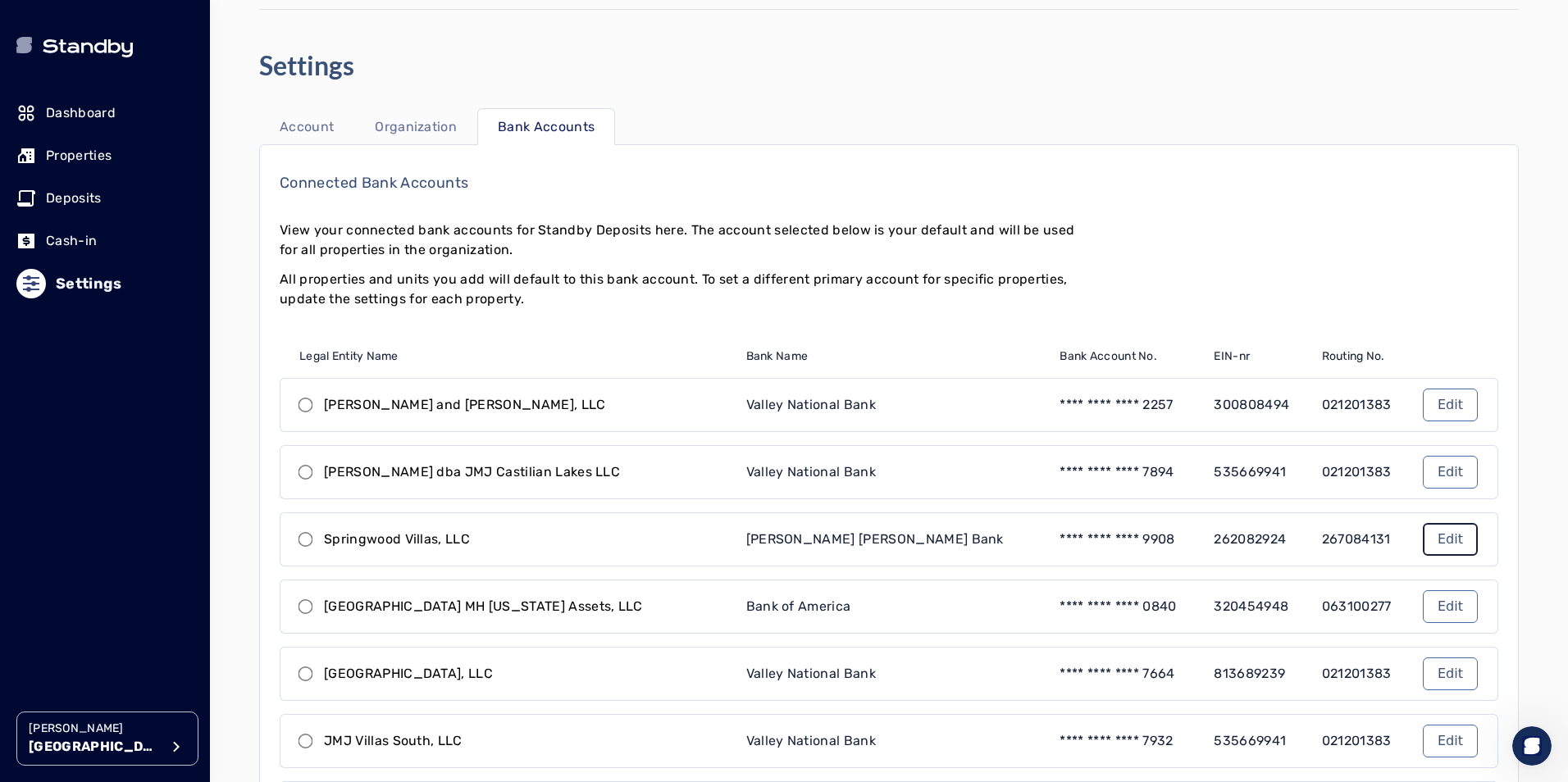
click at [1435, 532] on link "Edit" at bounding box center [1451, 539] width 55 height 33
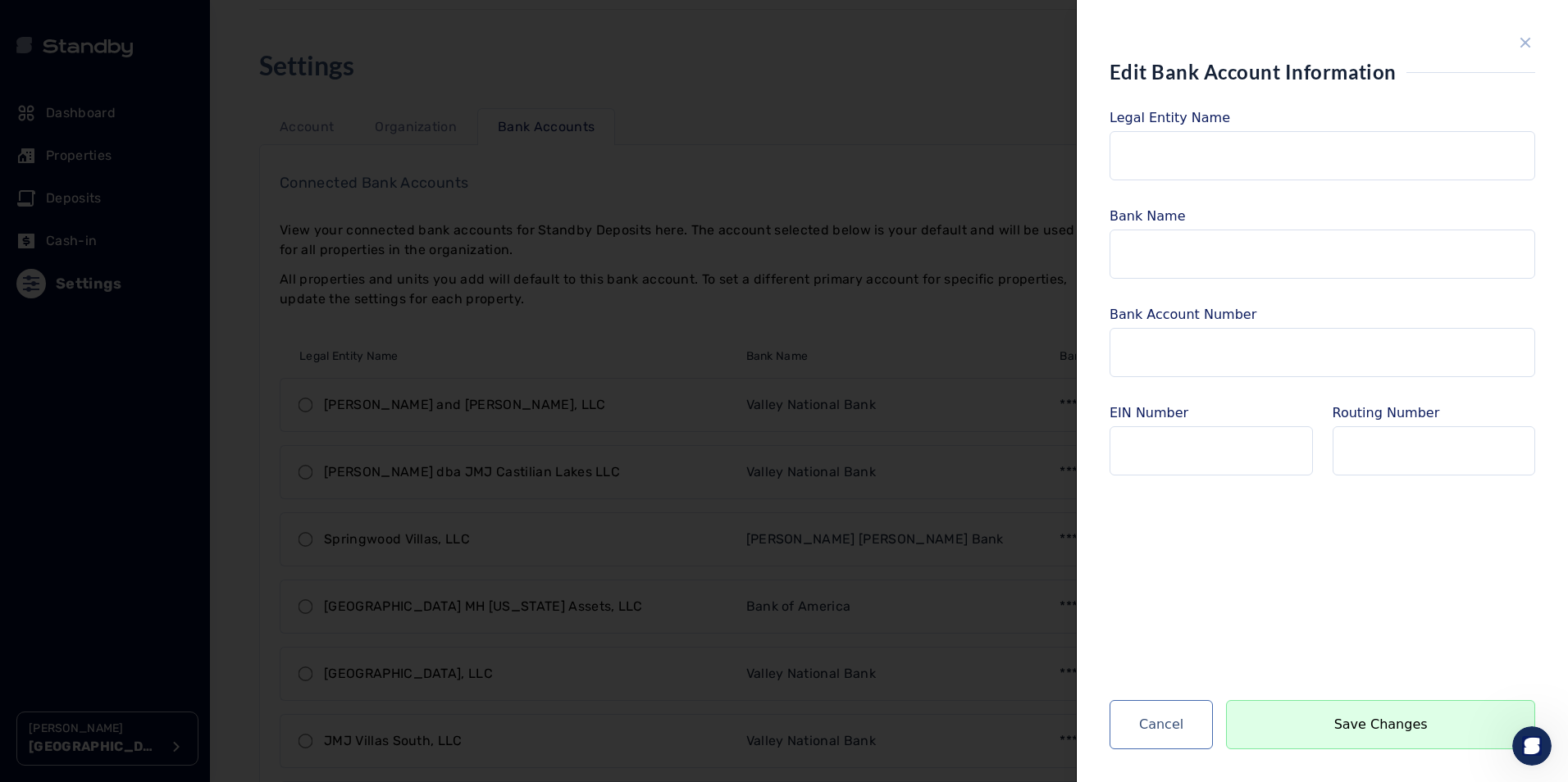
type input "**********"
type input "*********"
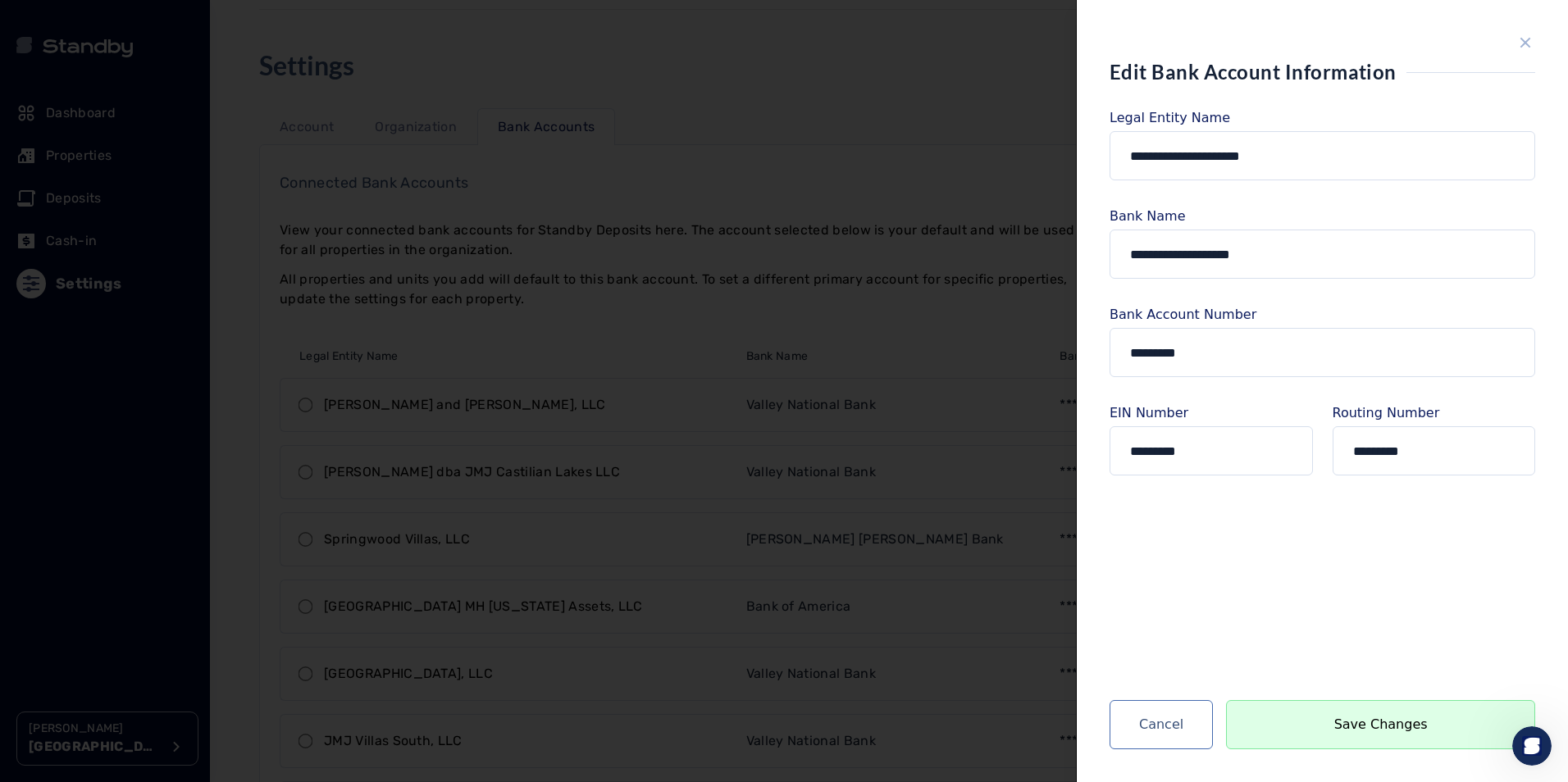
click at [1536, 37] on div "**********" at bounding box center [1322, 391] width 491 height 782
click at [1528, 42] on icon "close sidebar" at bounding box center [1526, 42] width 20 height 20
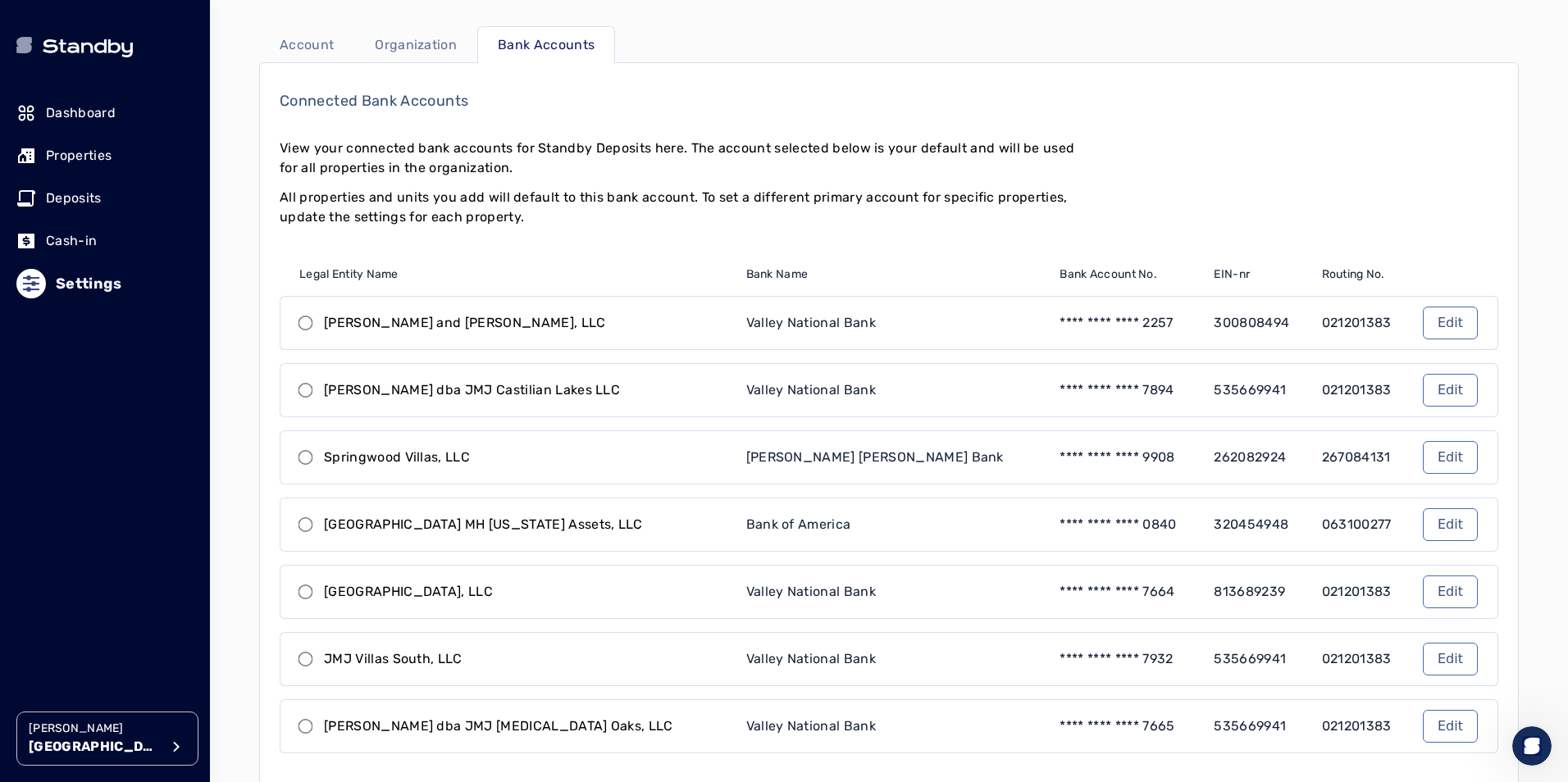
scroll to position [246, 0]
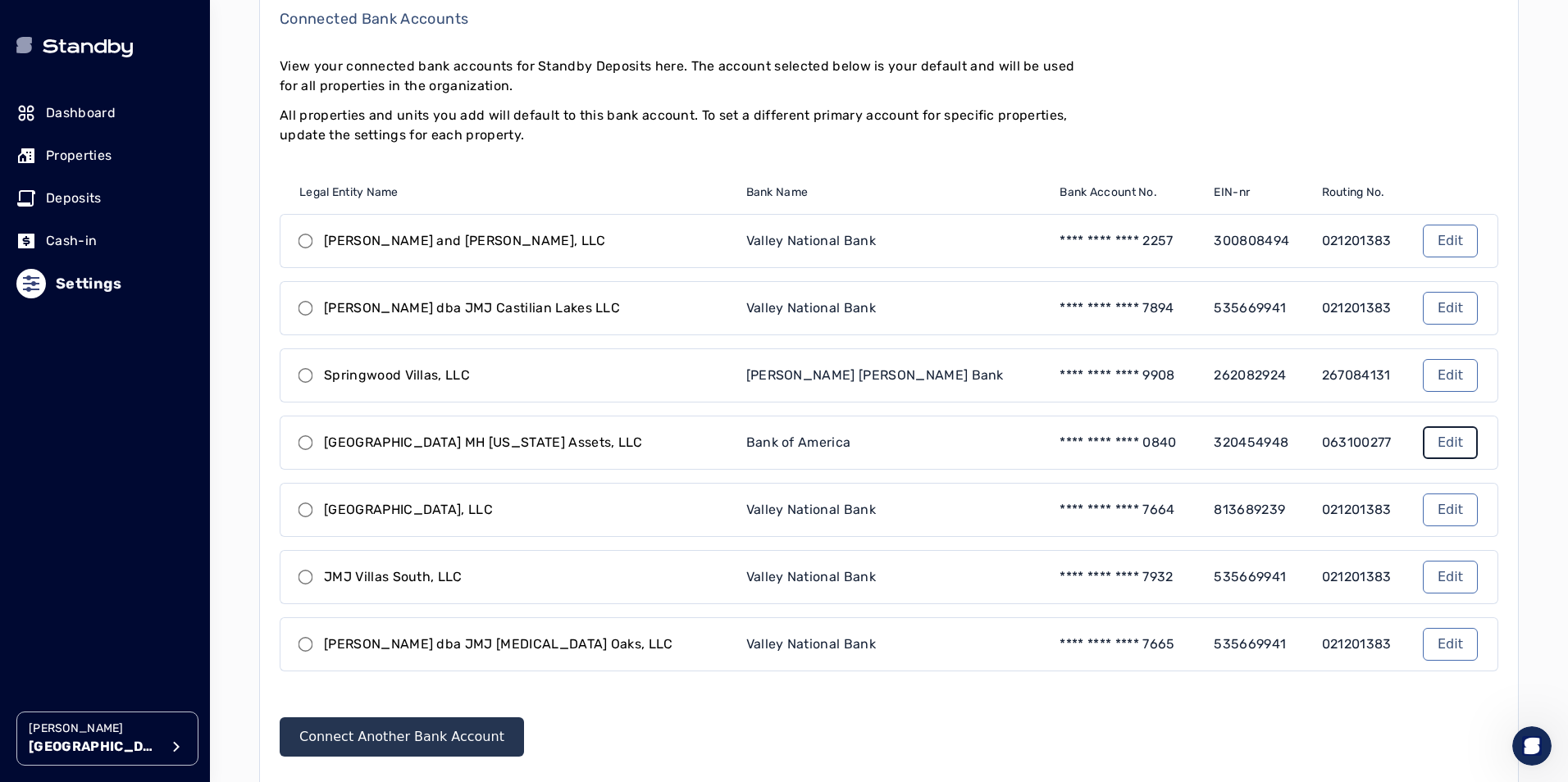
click at [1433, 438] on link "Edit" at bounding box center [1451, 442] width 55 height 33
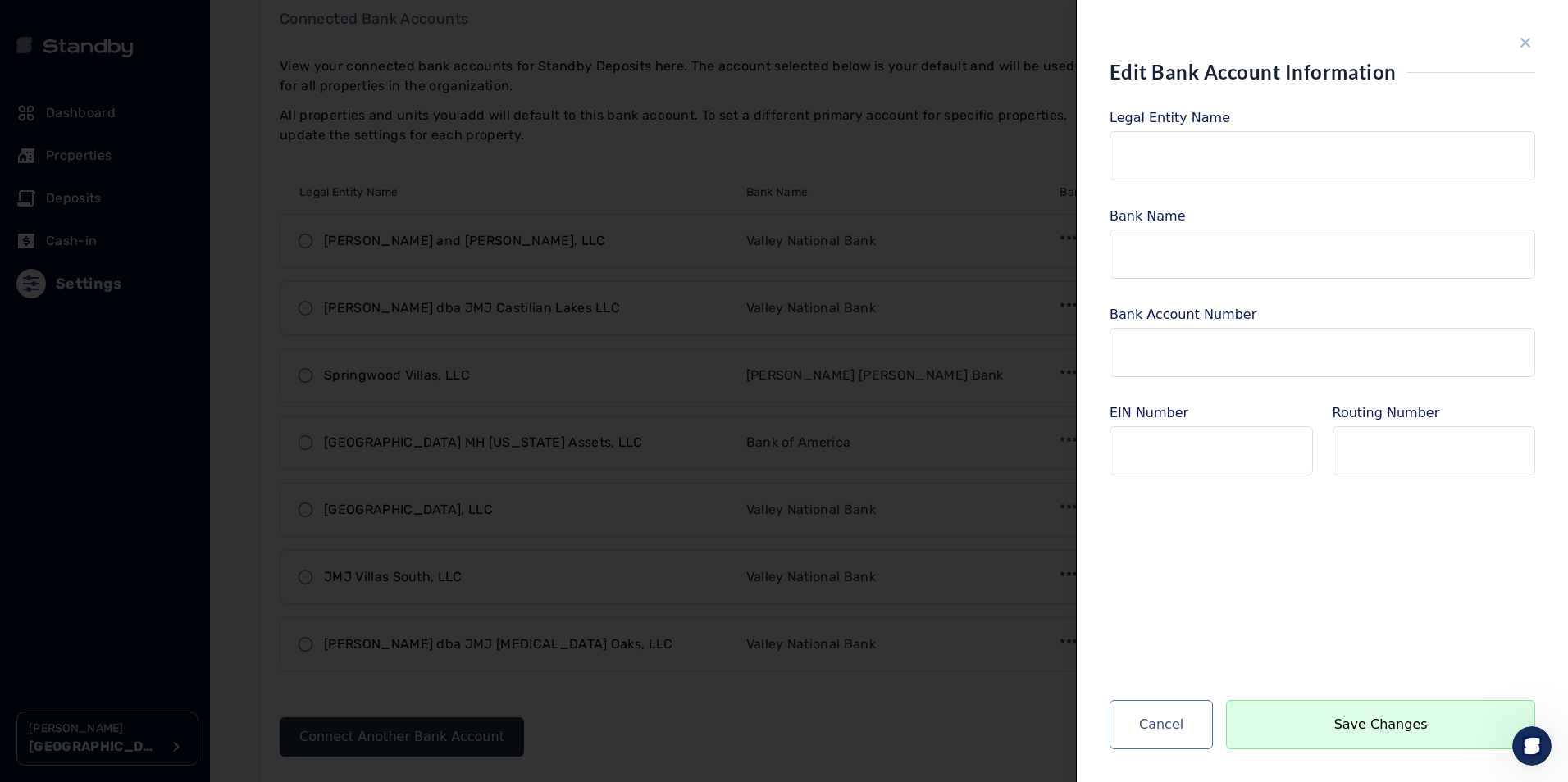
scroll to position [131, 0]
type input "**********"
type input "*********"
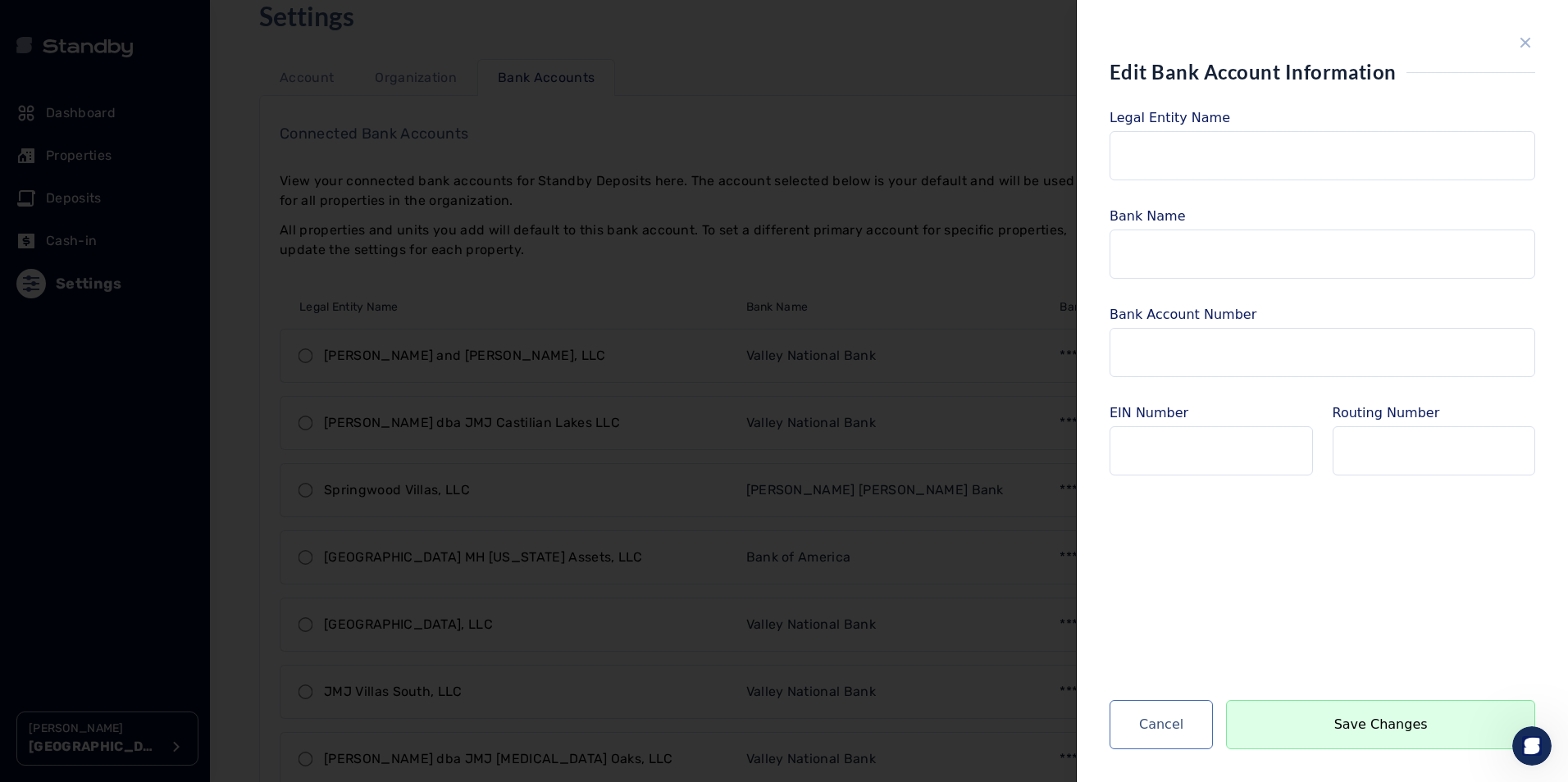
type input "*********"
click at [1523, 36] on icon "close sidebar" at bounding box center [1526, 42] width 20 height 20
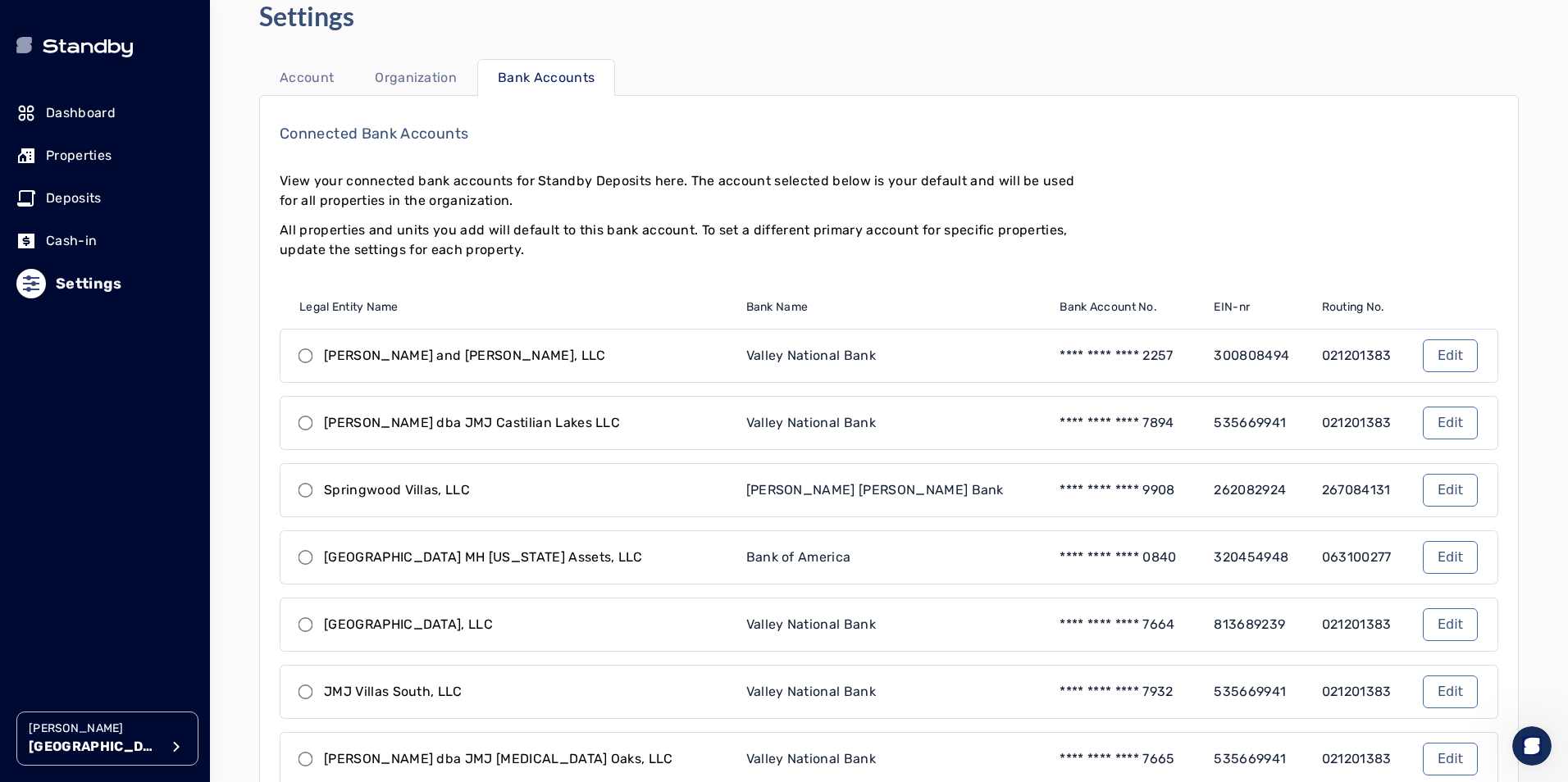
scroll to position [213, 0]
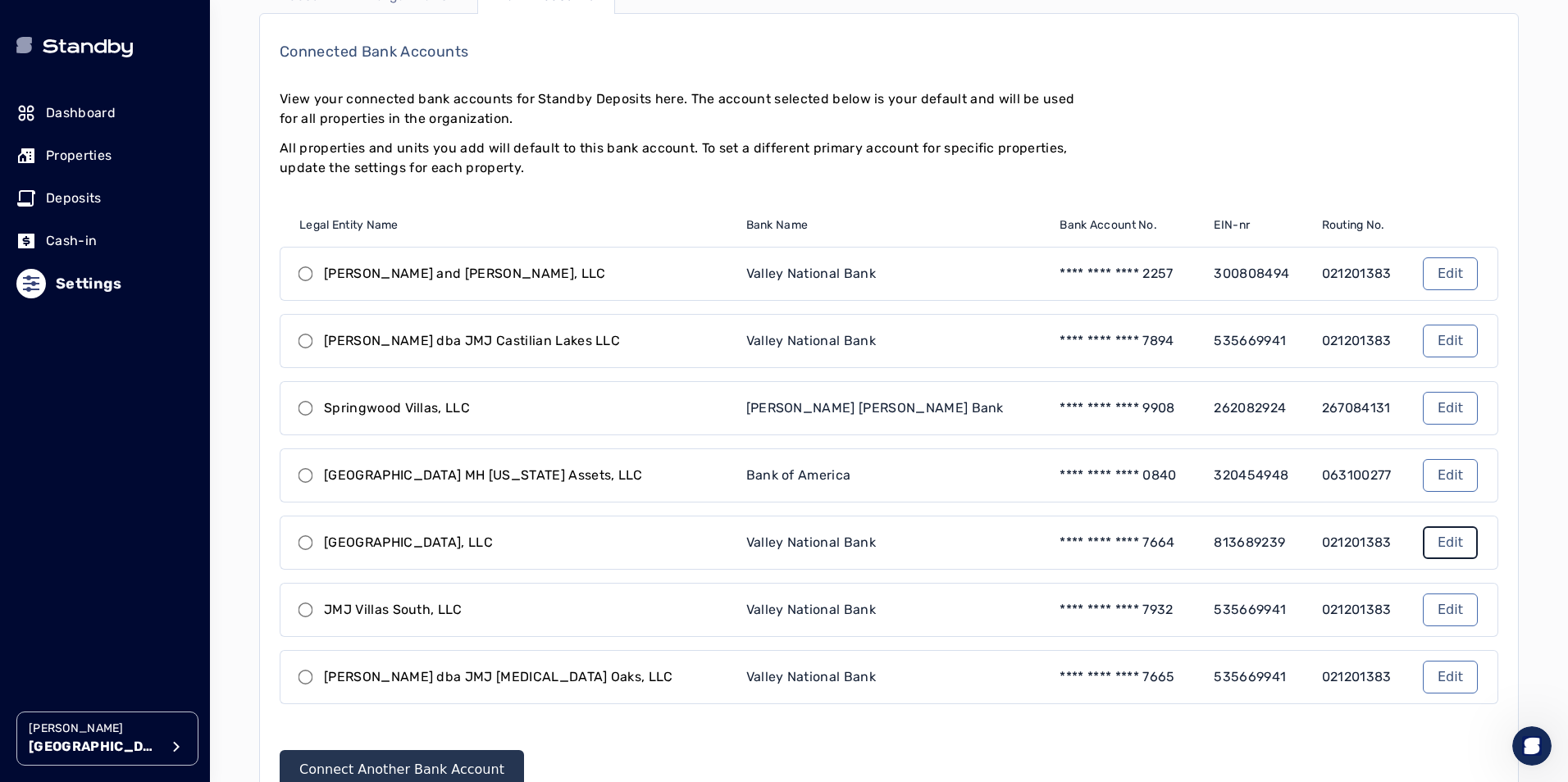
click at [1454, 546] on link "Edit" at bounding box center [1451, 542] width 55 height 33
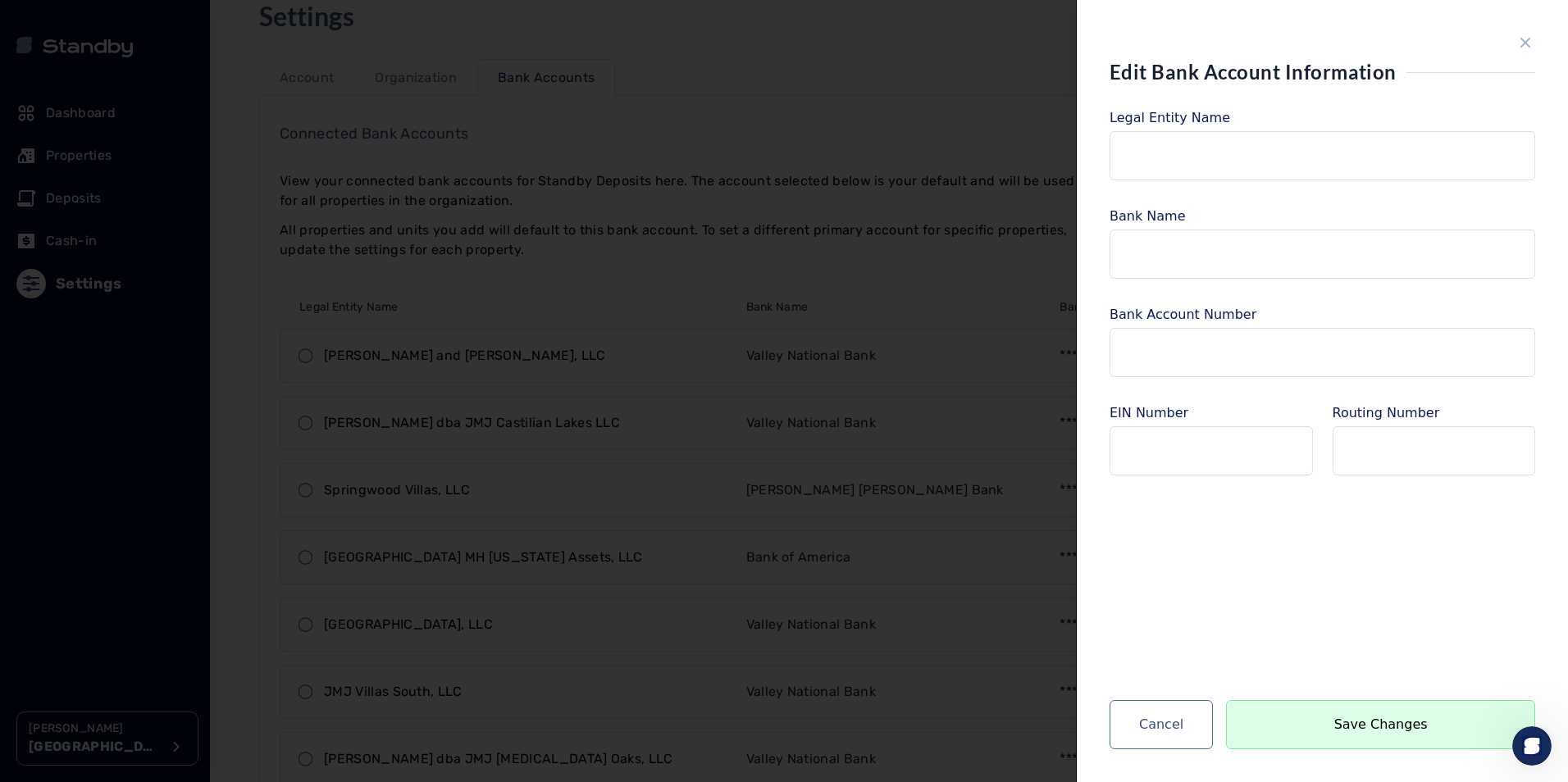
type input "**********"
type input "*********"
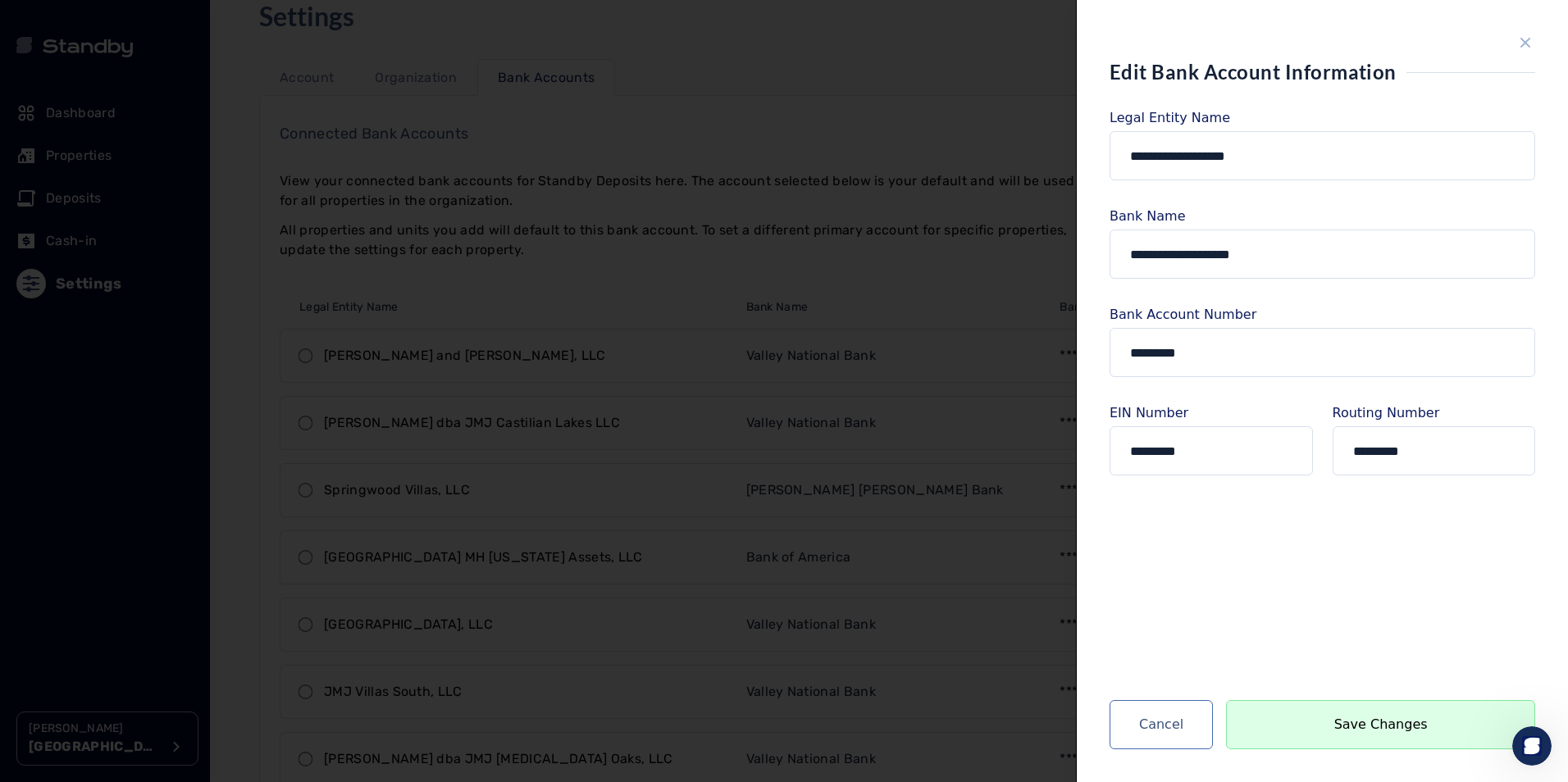
click at [1517, 39] on icon "close sidebar" at bounding box center [1526, 42] width 20 height 20
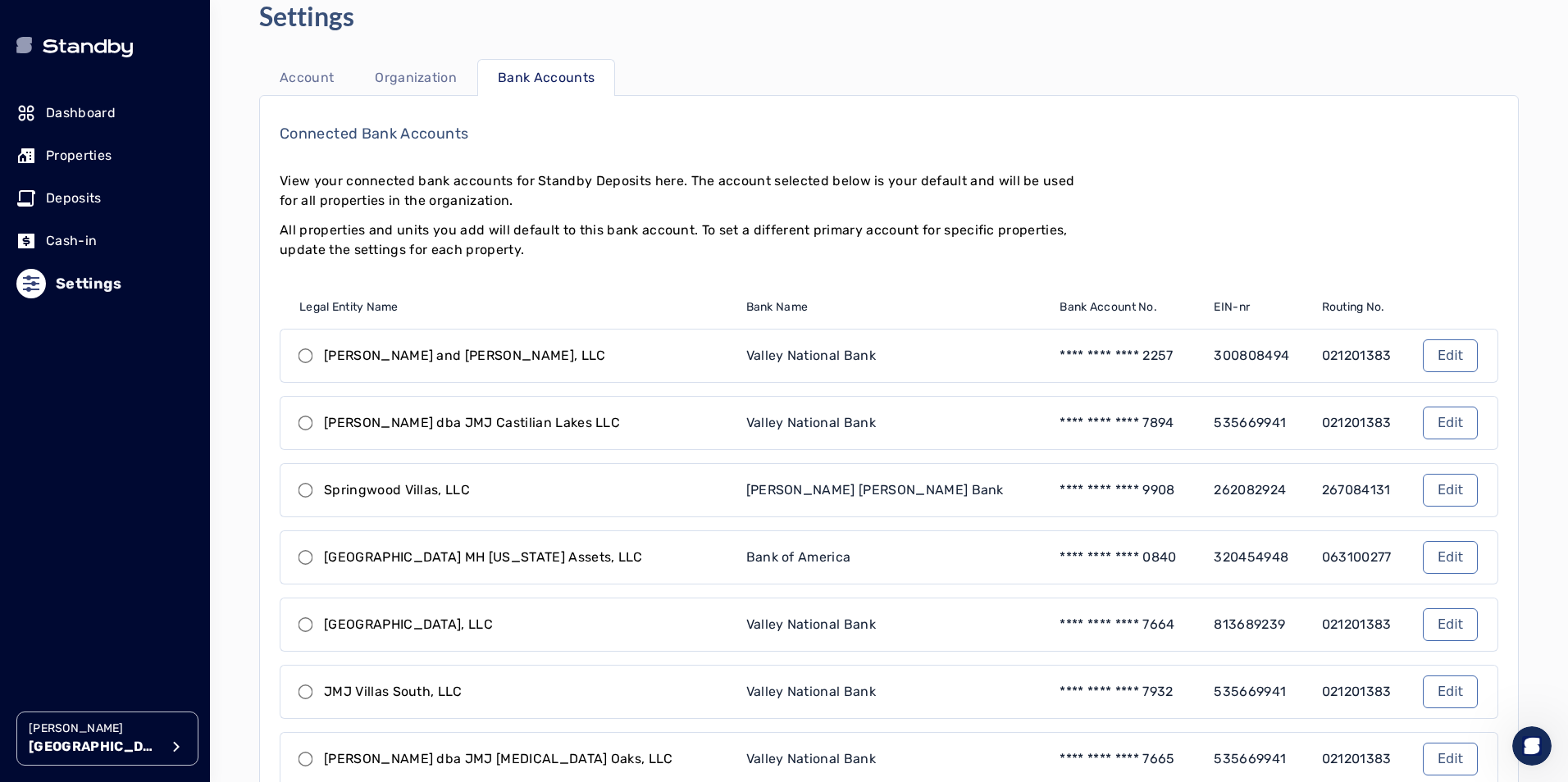
scroll to position [295, 0]
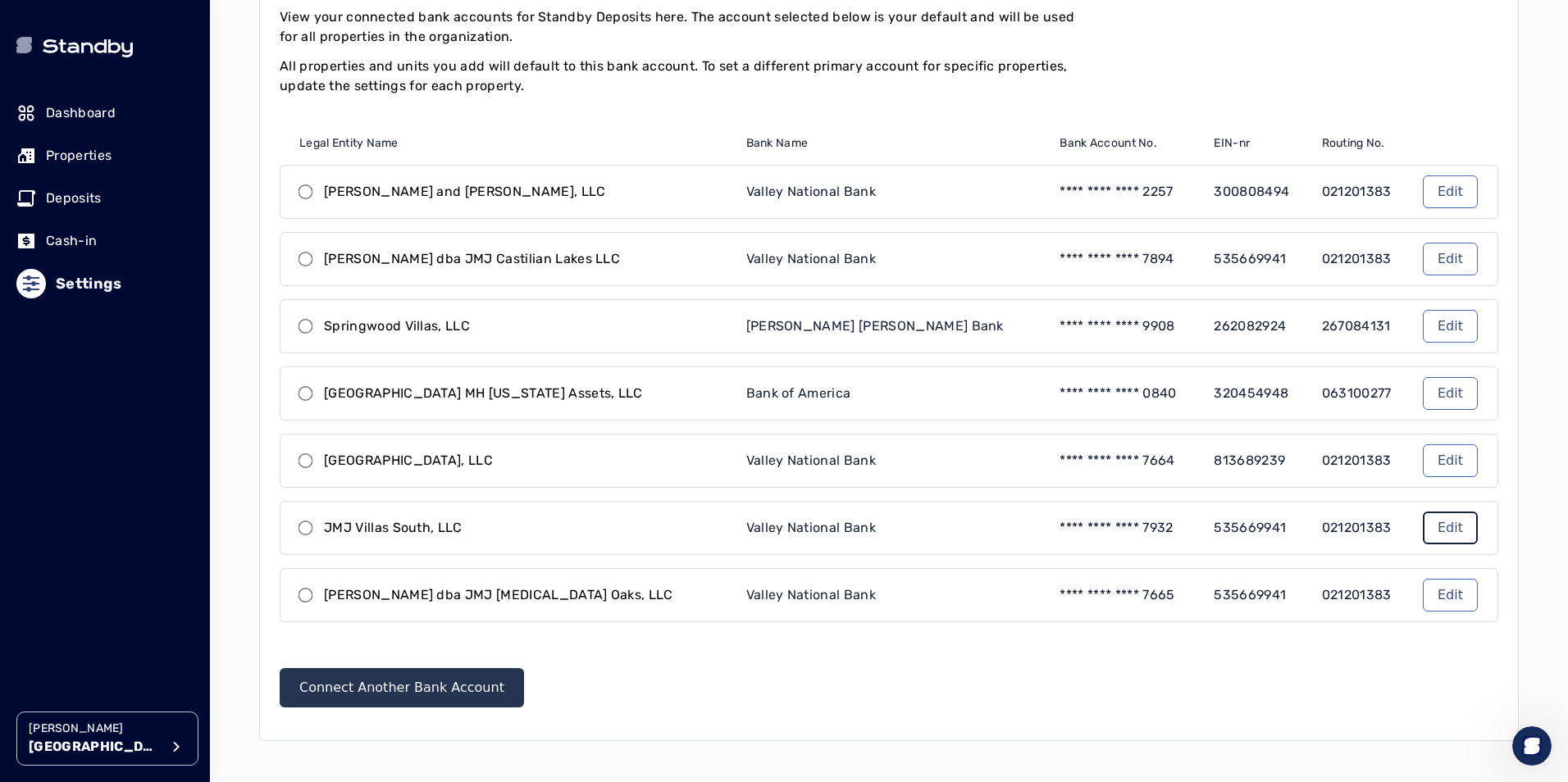
click at [1433, 528] on link "Edit" at bounding box center [1451, 528] width 55 height 33
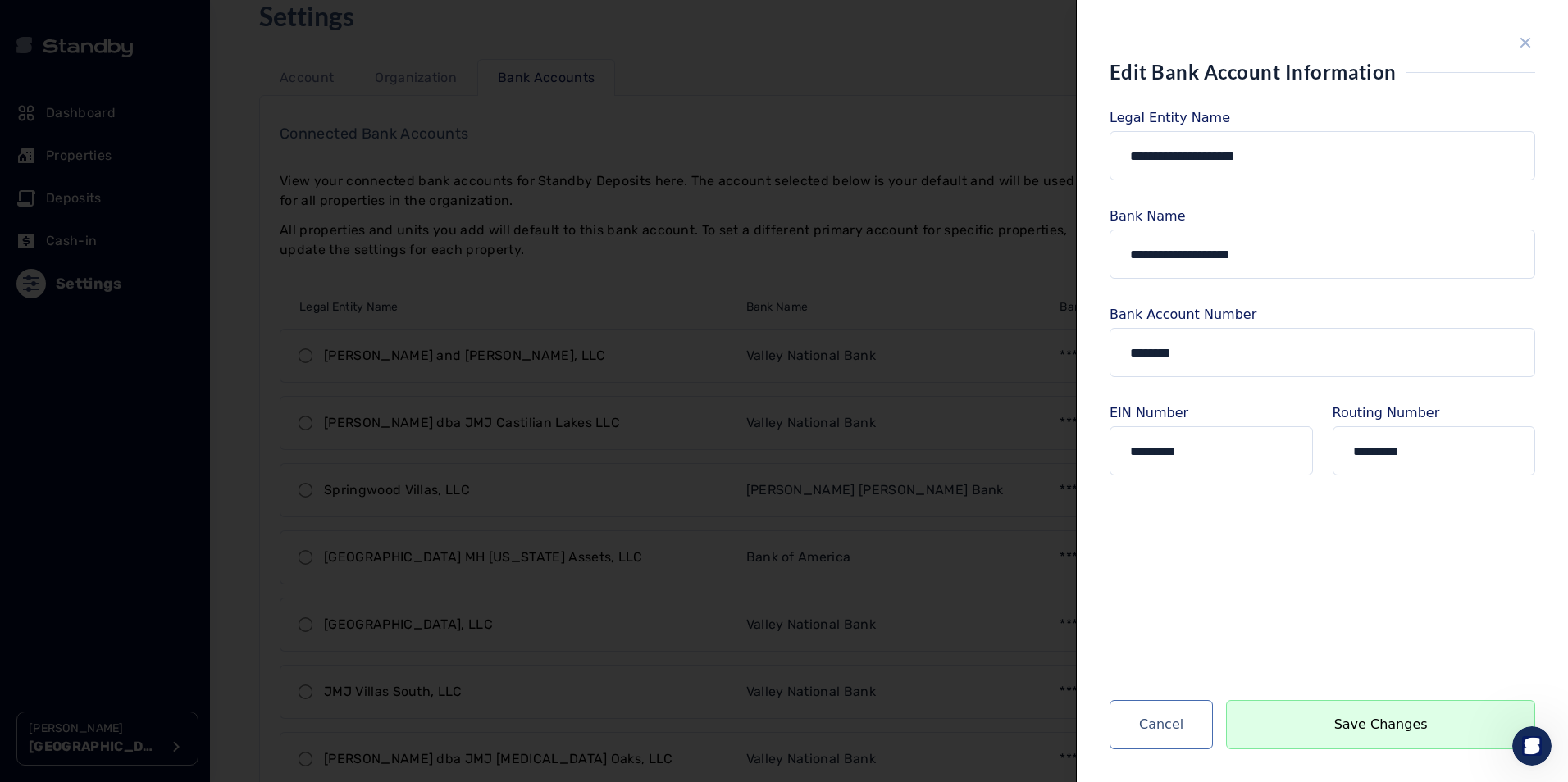
click at [1527, 41] on icon "close sidebar" at bounding box center [1526, 42] width 11 height 11
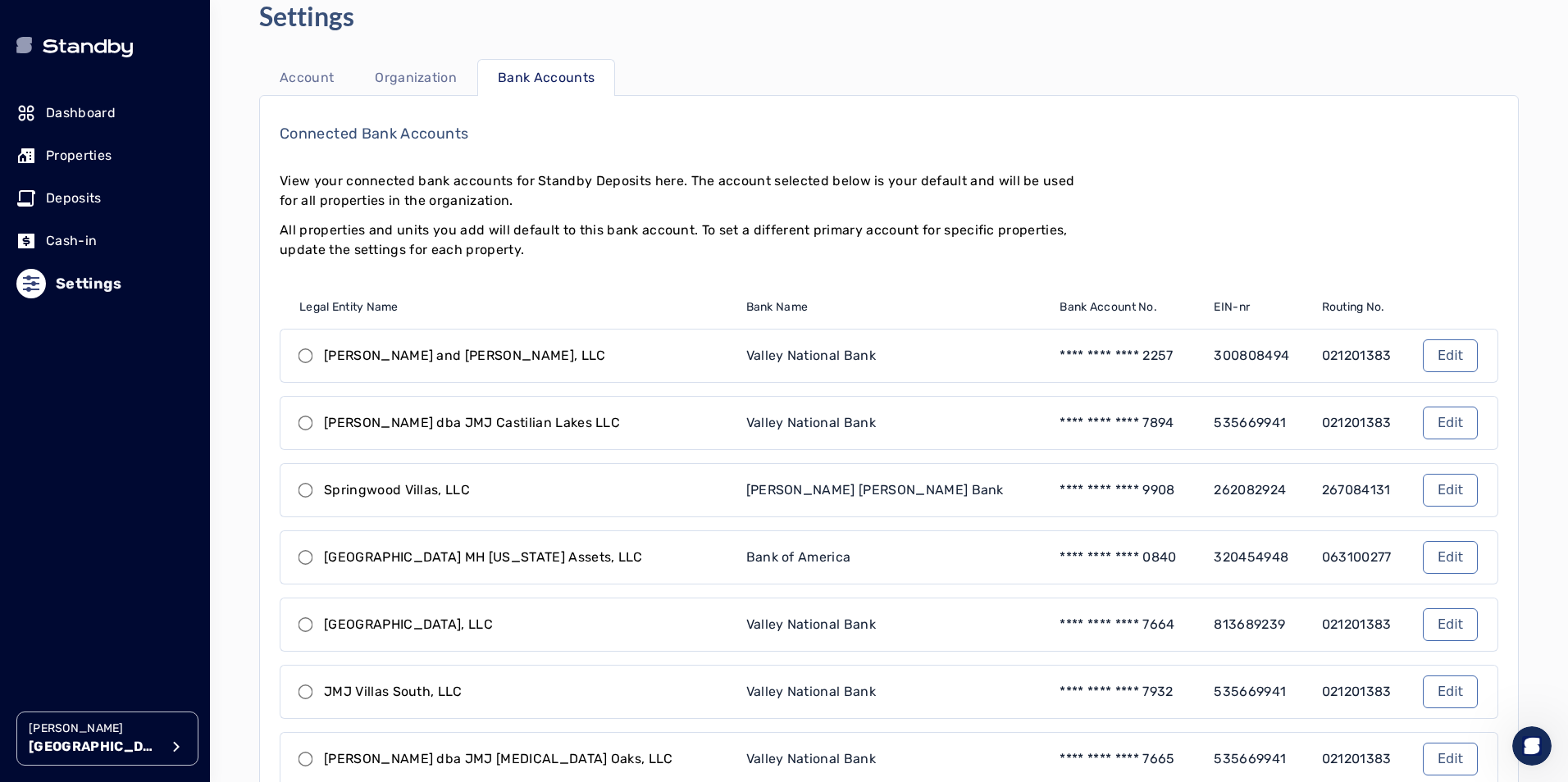
scroll to position [213, 0]
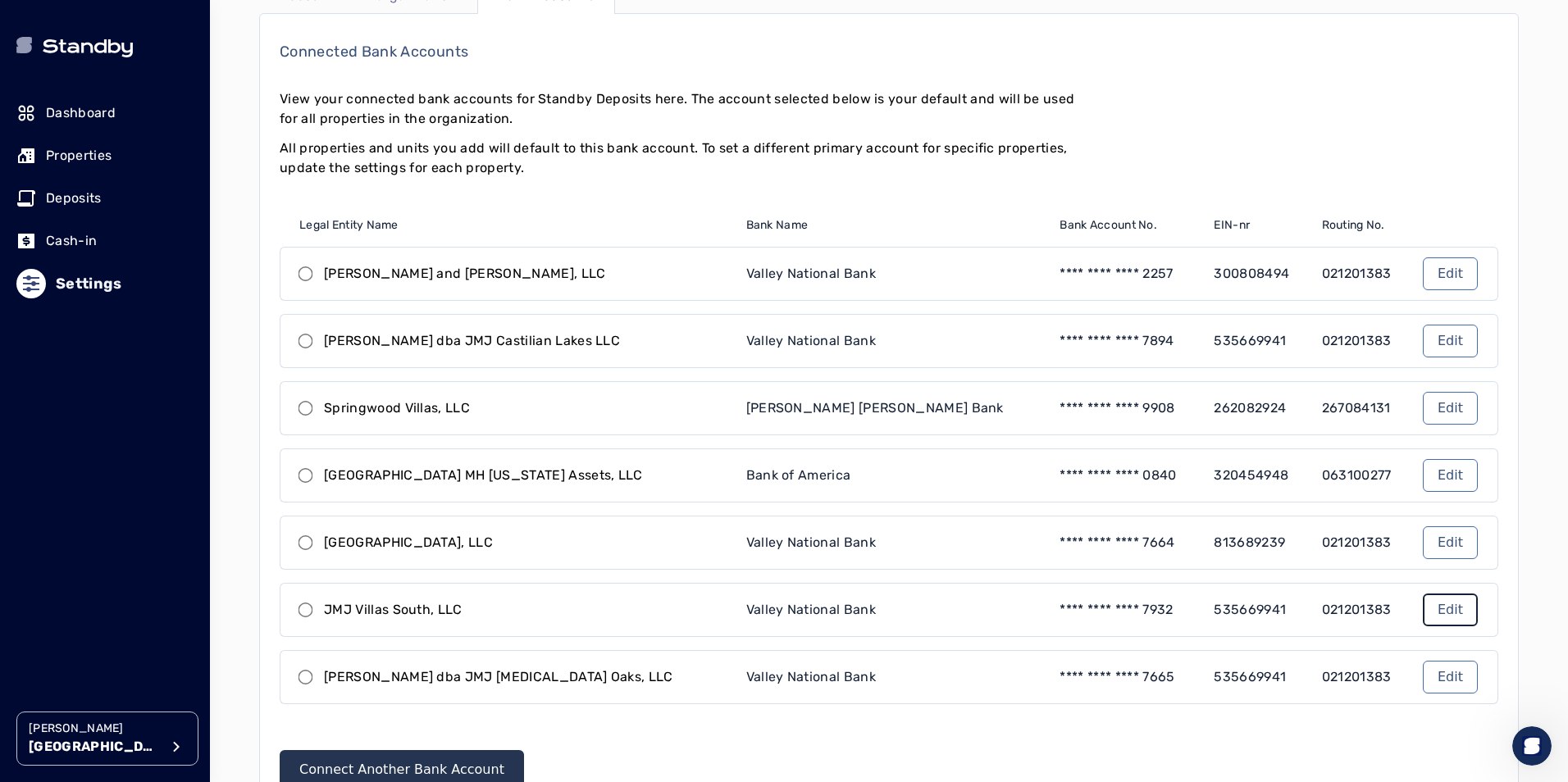
click at [1445, 616] on link "Edit" at bounding box center [1451, 609] width 55 height 33
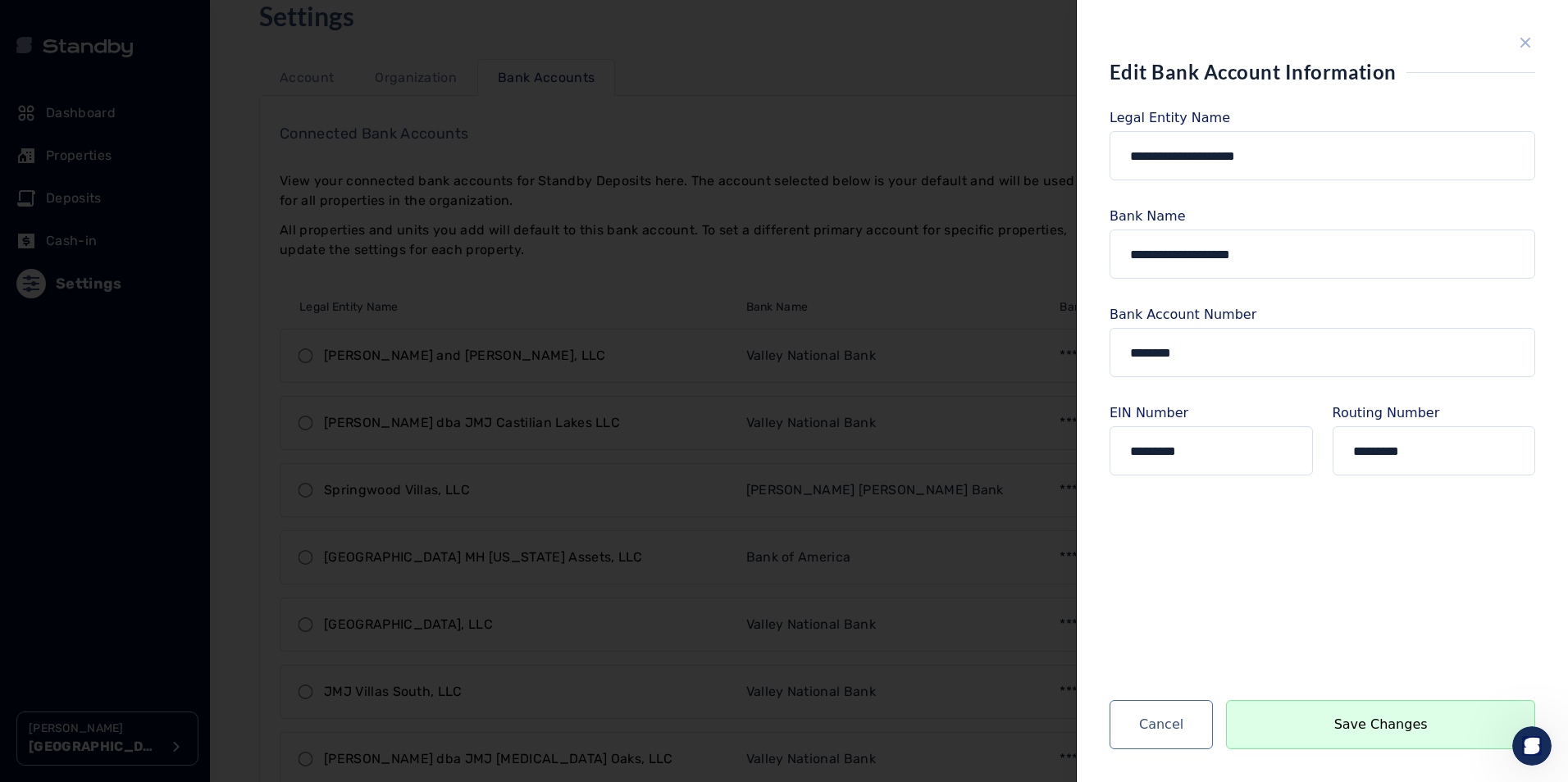
click at [1522, 43] on icon "close sidebar" at bounding box center [1526, 42] width 20 height 20
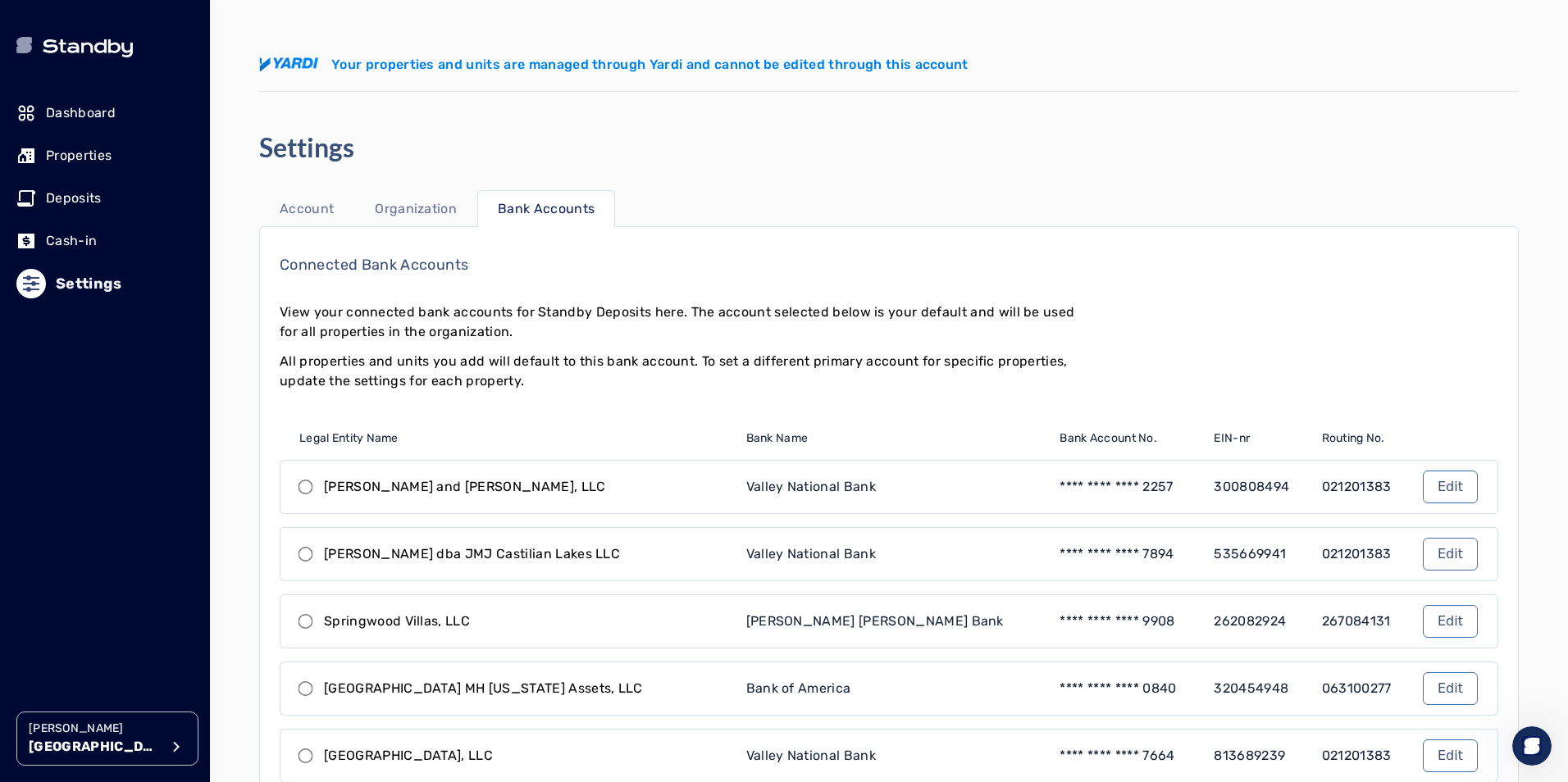
click at [100, 112] on p "Dashboard" at bounding box center [81, 113] width 70 height 20
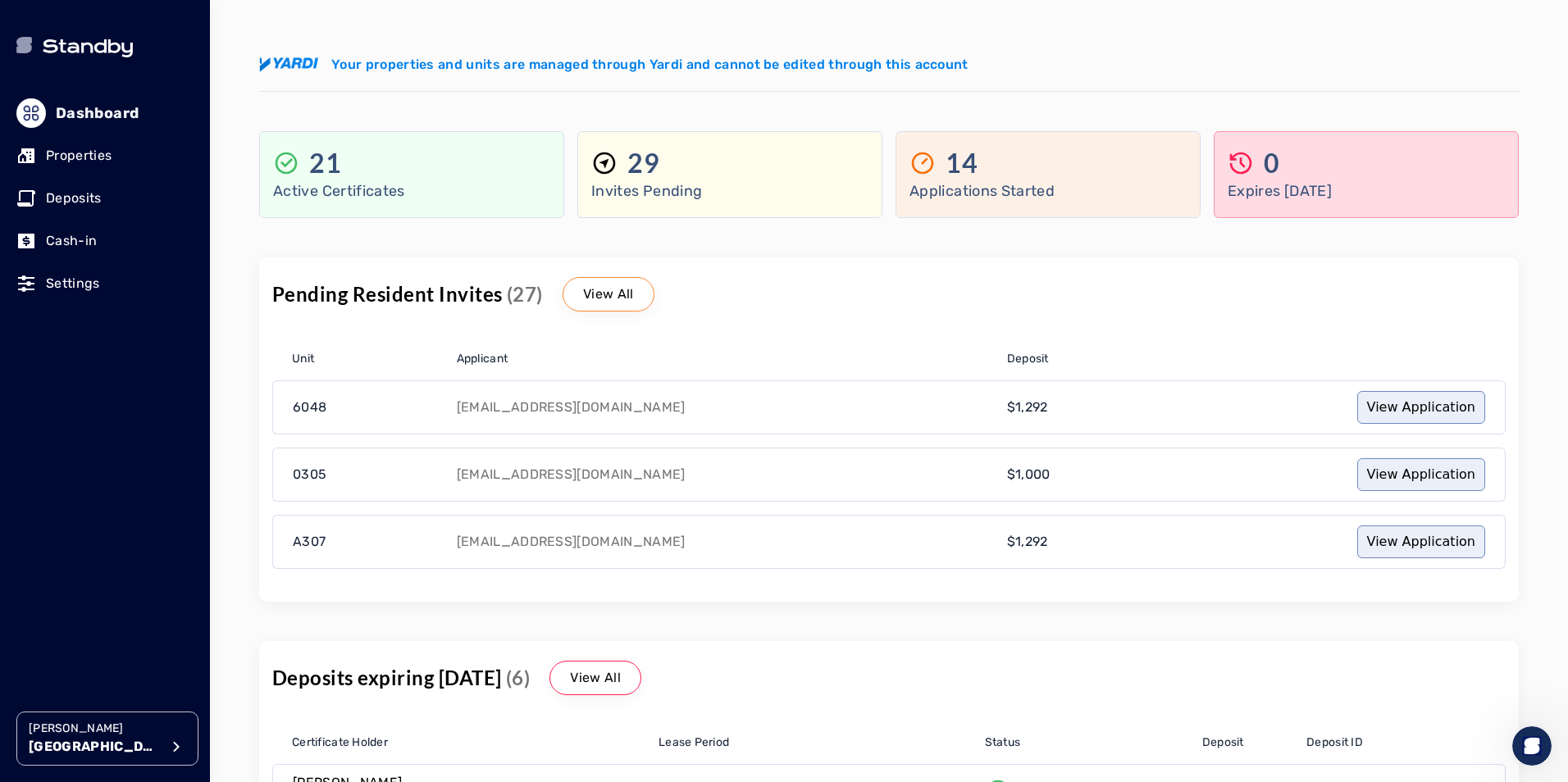
click at [82, 285] on p "Settings" at bounding box center [73, 284] width 54 height 20
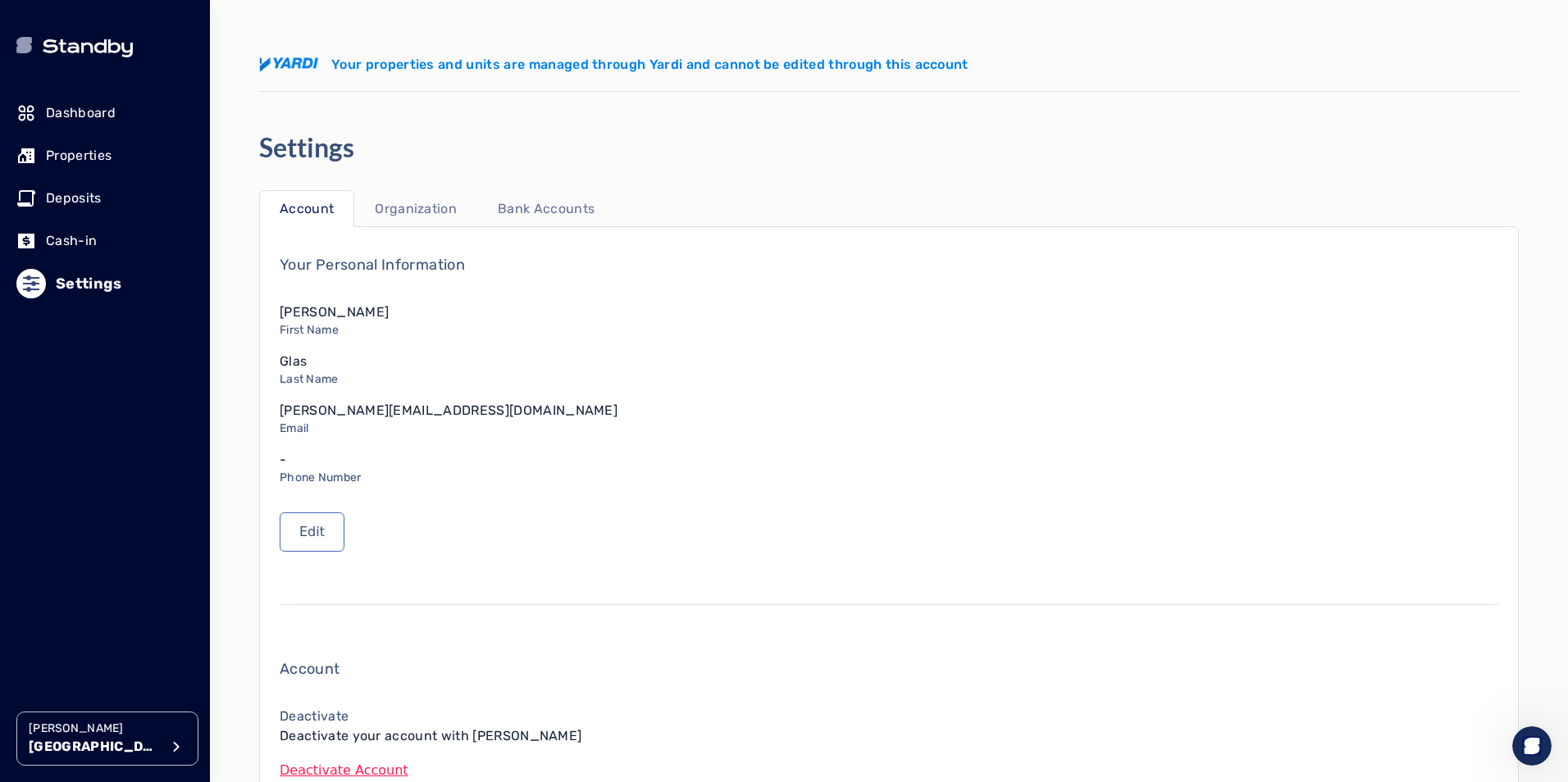
click at [569, 200] on p "Bank Accounts" at bounding box center [546, 209] width 97 height 20
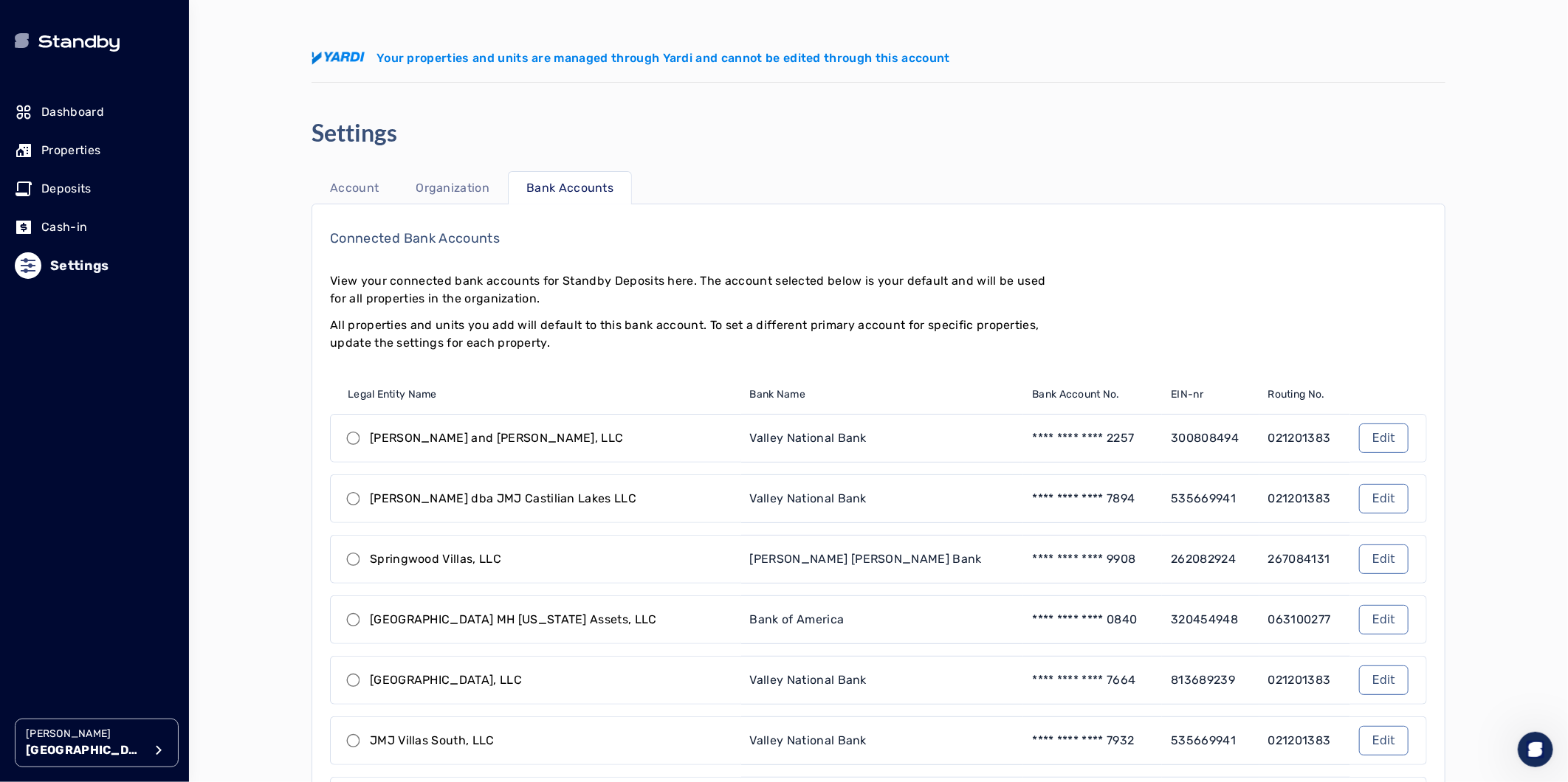
click at [366, 191] on p "Account" at bounding box center [354, 188] width 49 height 18
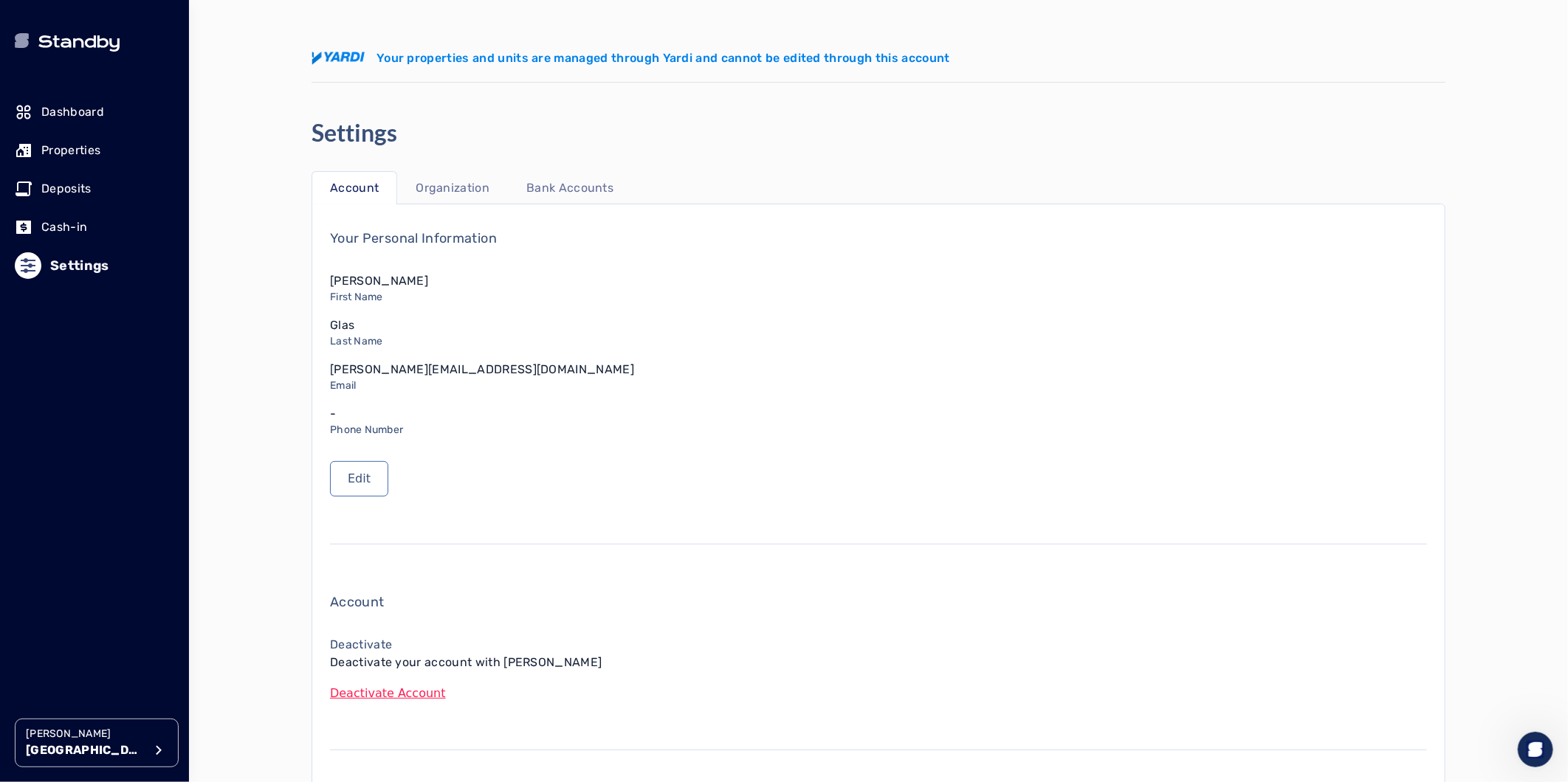
click at [436, 186] on p "Organization" at bounding box center [452, 188] width 74 height 18
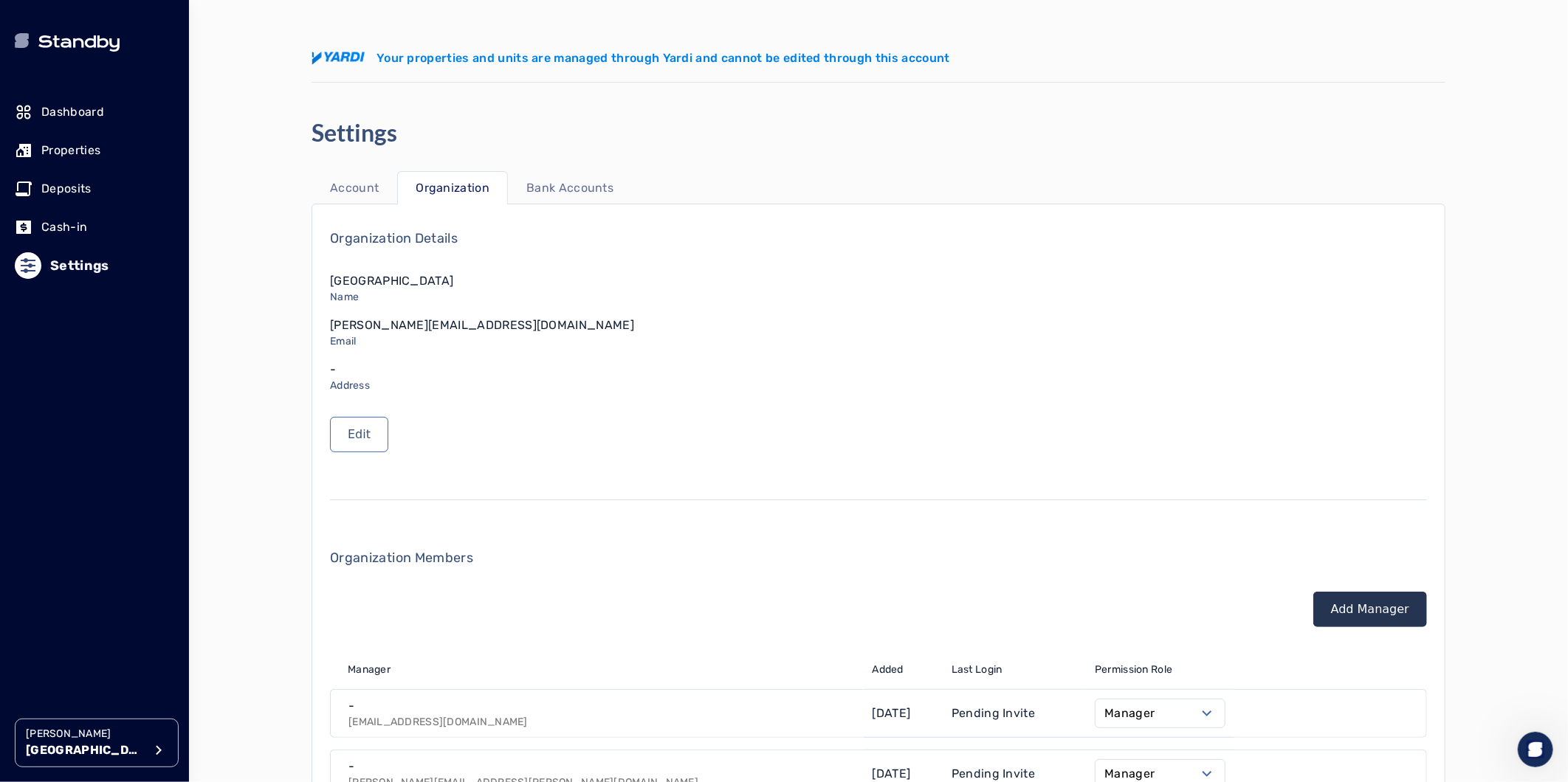
click at [566, 188] on p "Bank Accounts" at bounding box center [570, 188] width 87 height 18
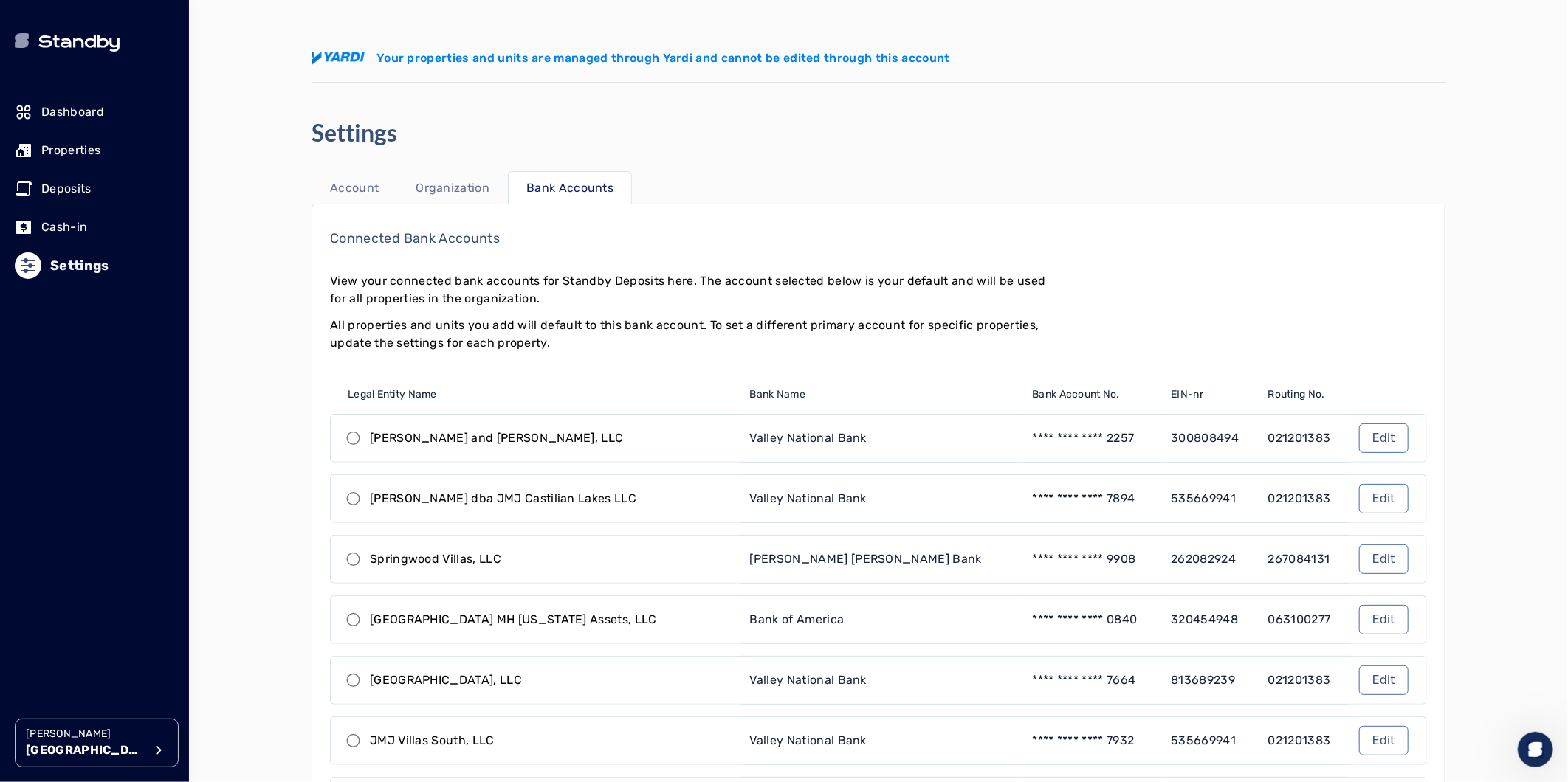
click at [85, 116] on p "Dashboard" at bounding box center [73, 112] width 63 height 18
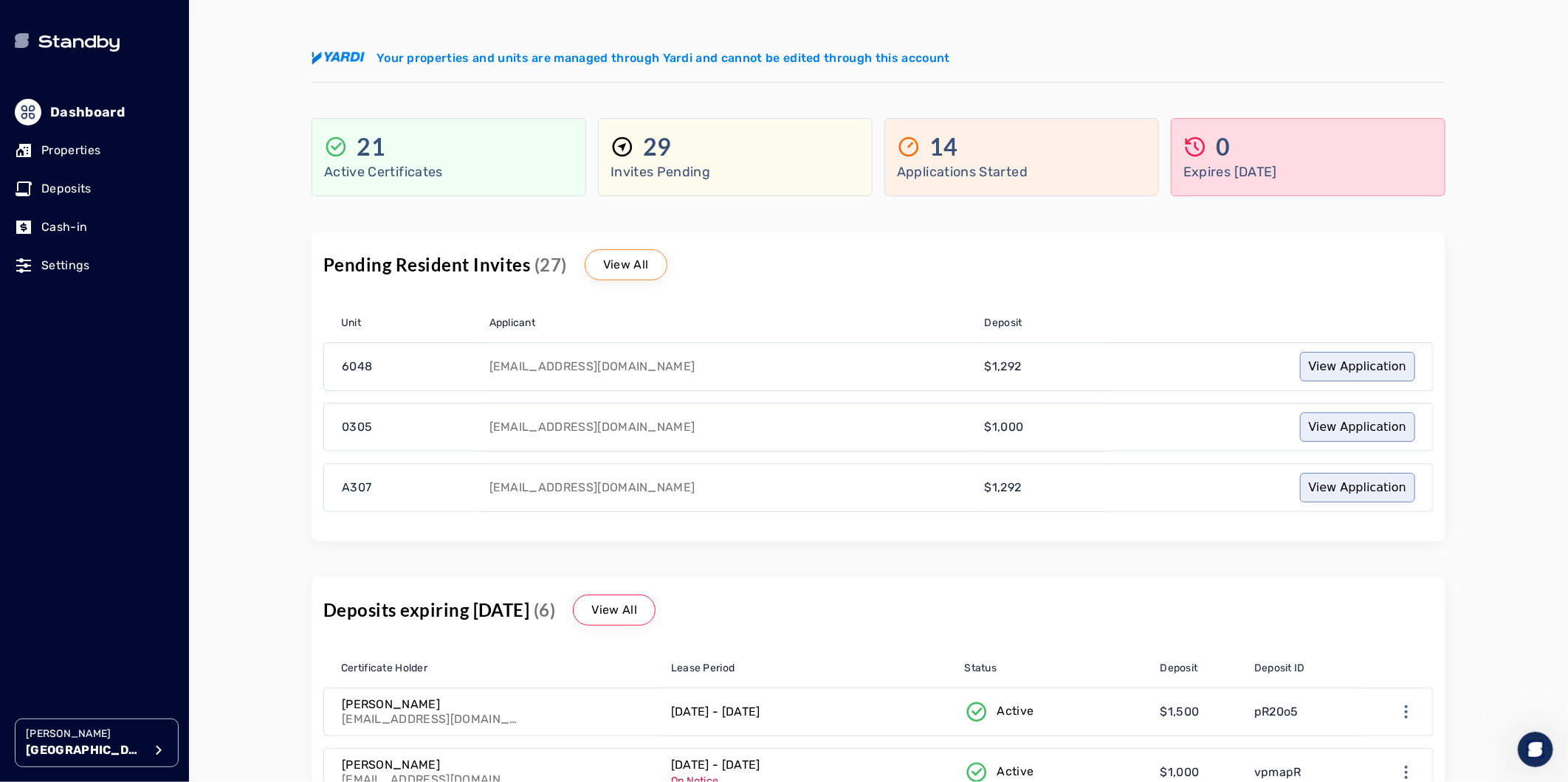
click at [60, 47] on icon at bounding box center [78, 43] width 83 height 16
click at [68, 265] on p "Settings" at bounding box center [66, 265] width 49 height 18
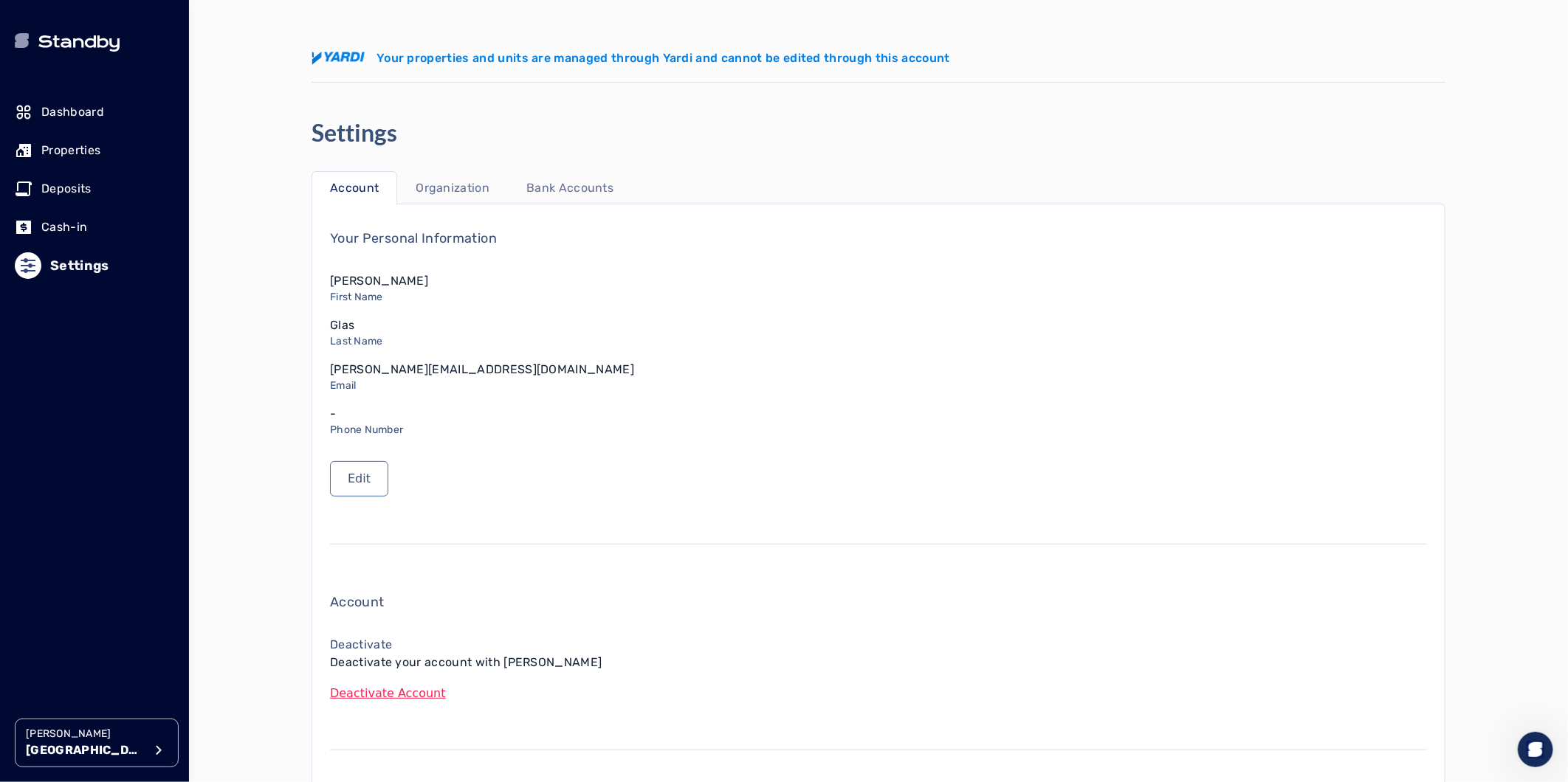
click at [606, 179] on p "Bank Accounts" at bounding box center [570, 188] width 87 height 18
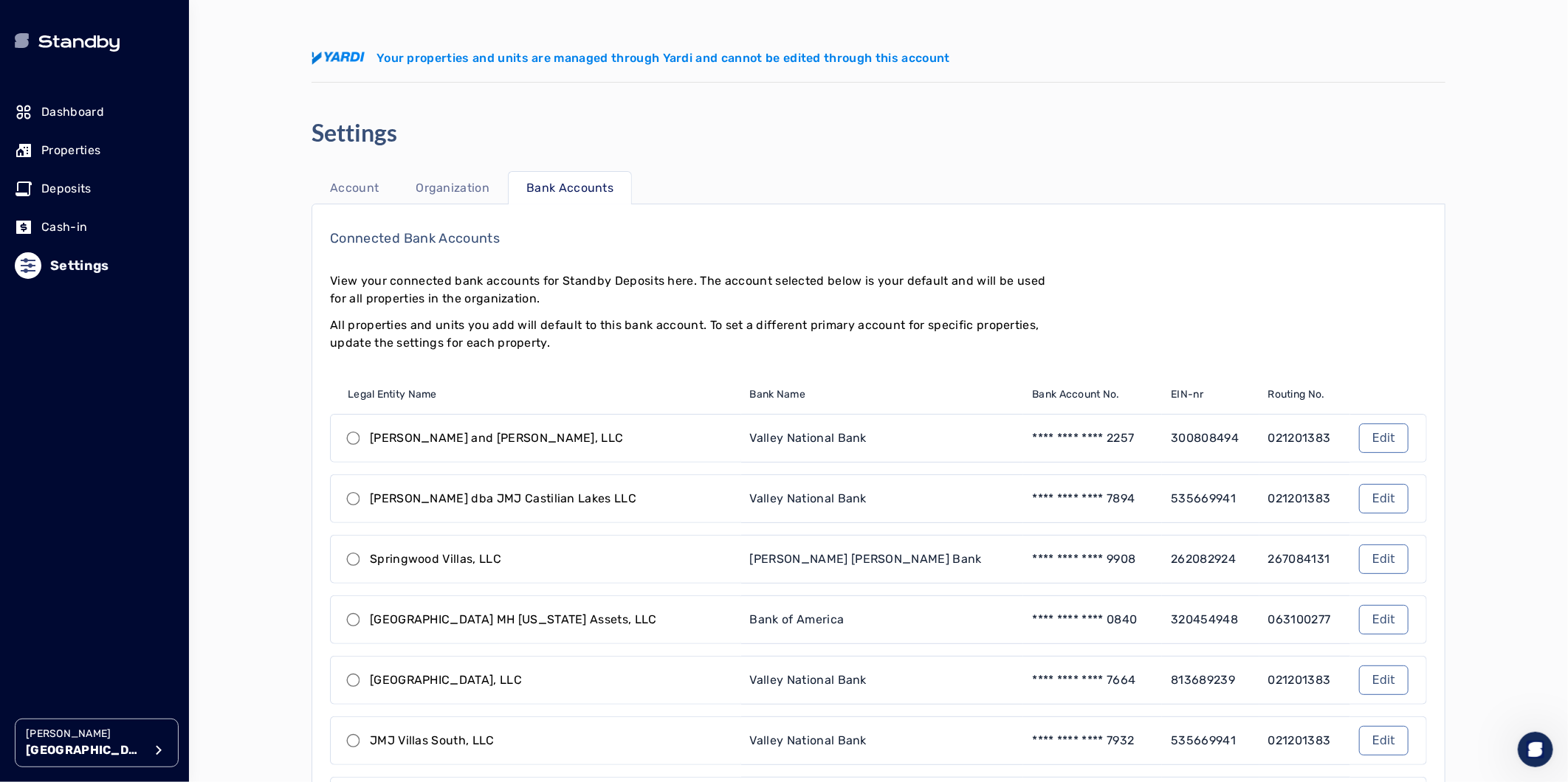
click at [83, 267] on p "Settings" at bounding box center [80, 265] width 59 height 20
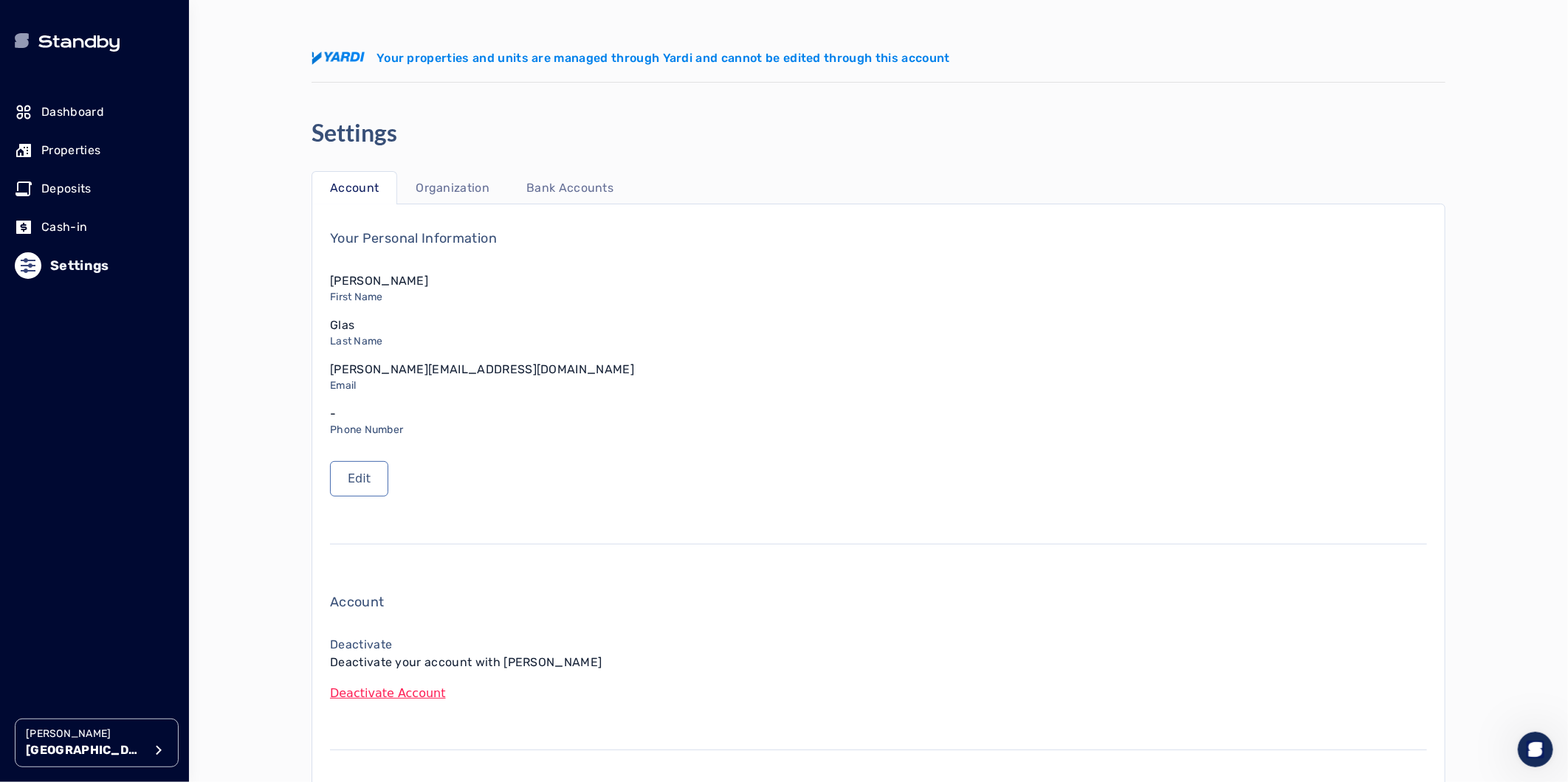
click at [565, 192] on p "Bank Accounts" at bounding box center [570, 188] width 87 height 18
